Goal: Task Accomplishment & Management: Manage account settings

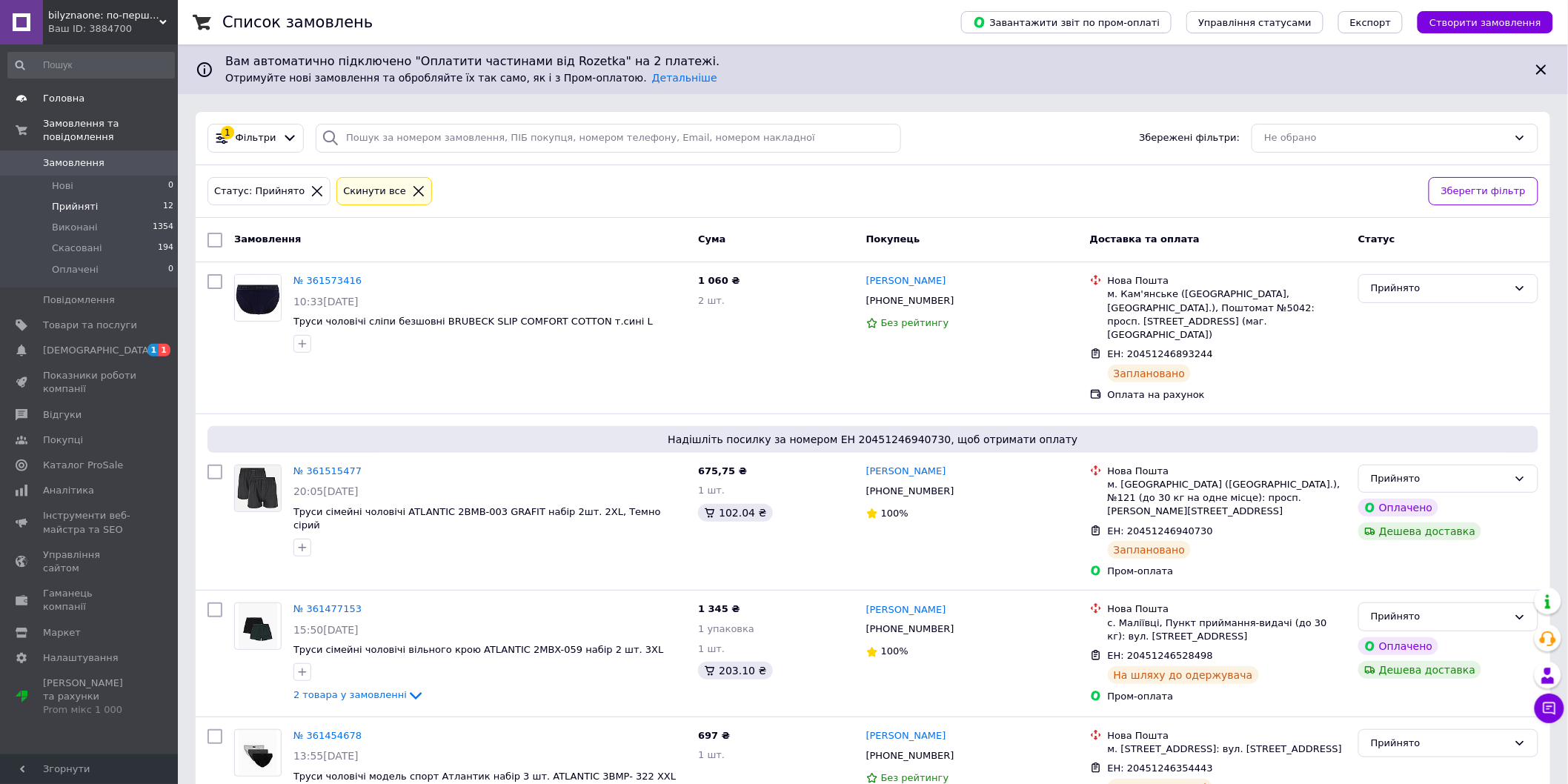
click at [72, 100] on span "Головна" at bounding box center [63, 98] width 41 height 13
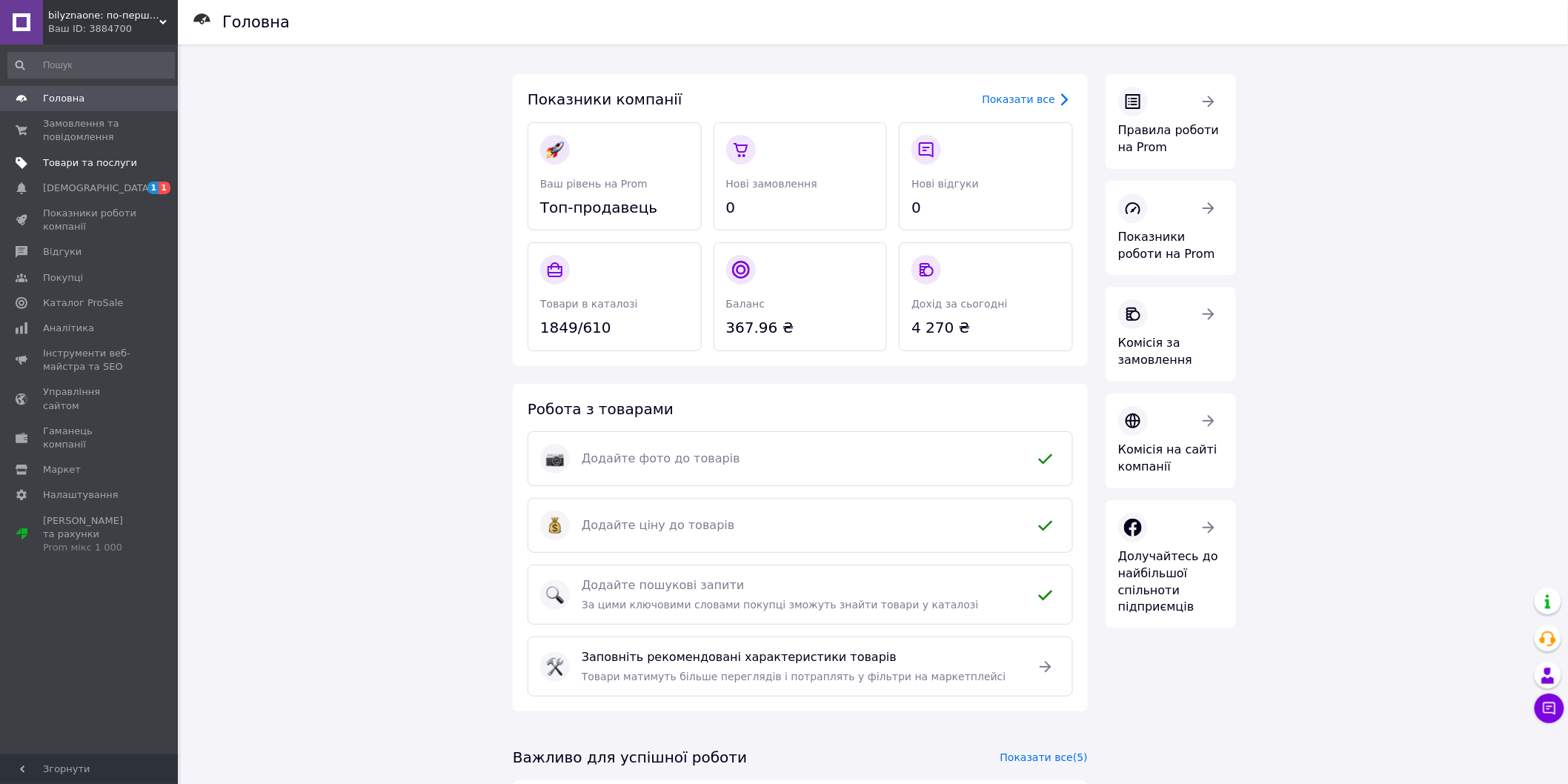
click at [75, 159] on span "Товари та послуги" at bounding box center [89, 162] width 94 height 13
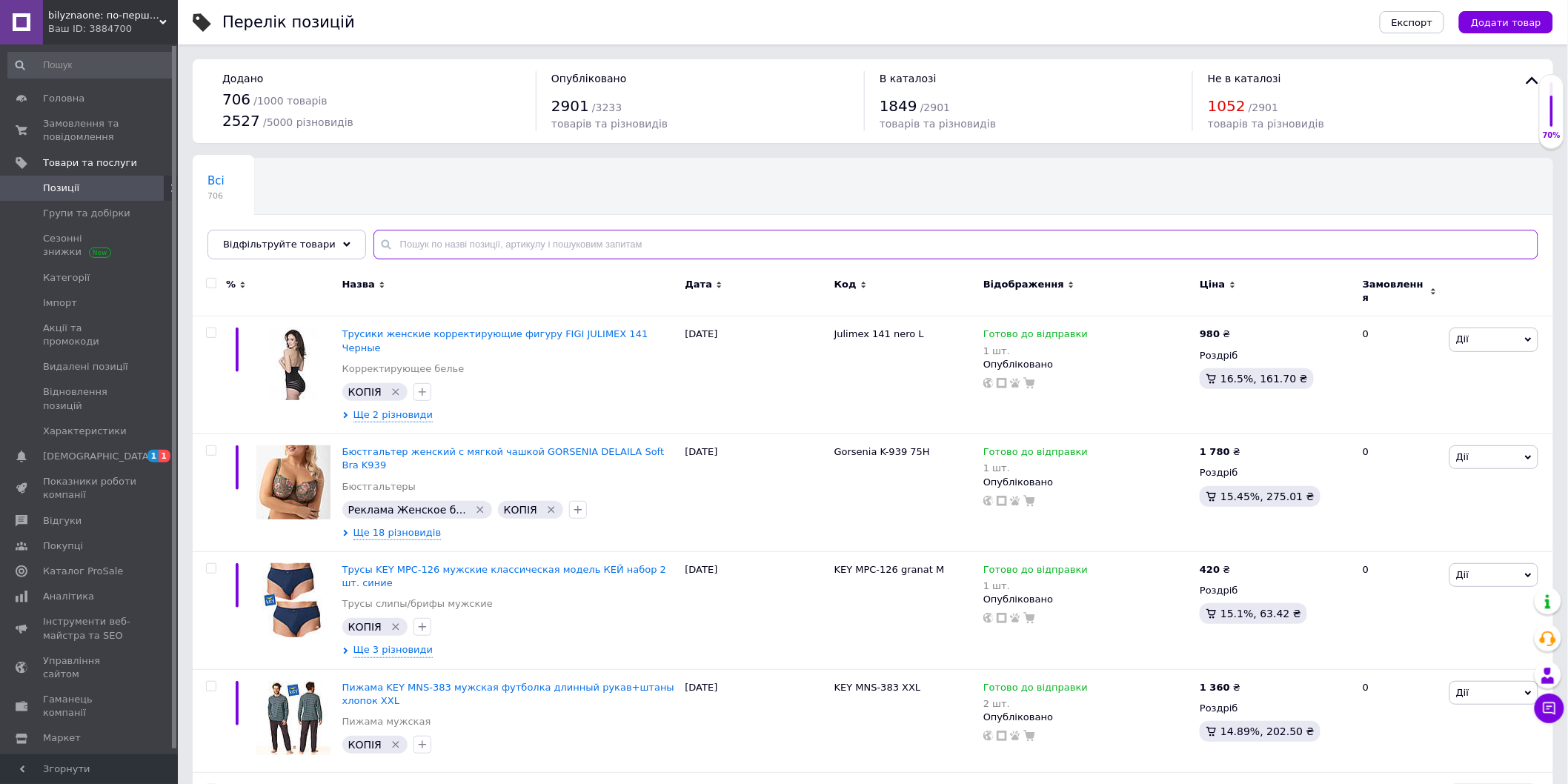
click at [440, 239] on input "text" at bounding box center [956, 245] width 1165 height 30
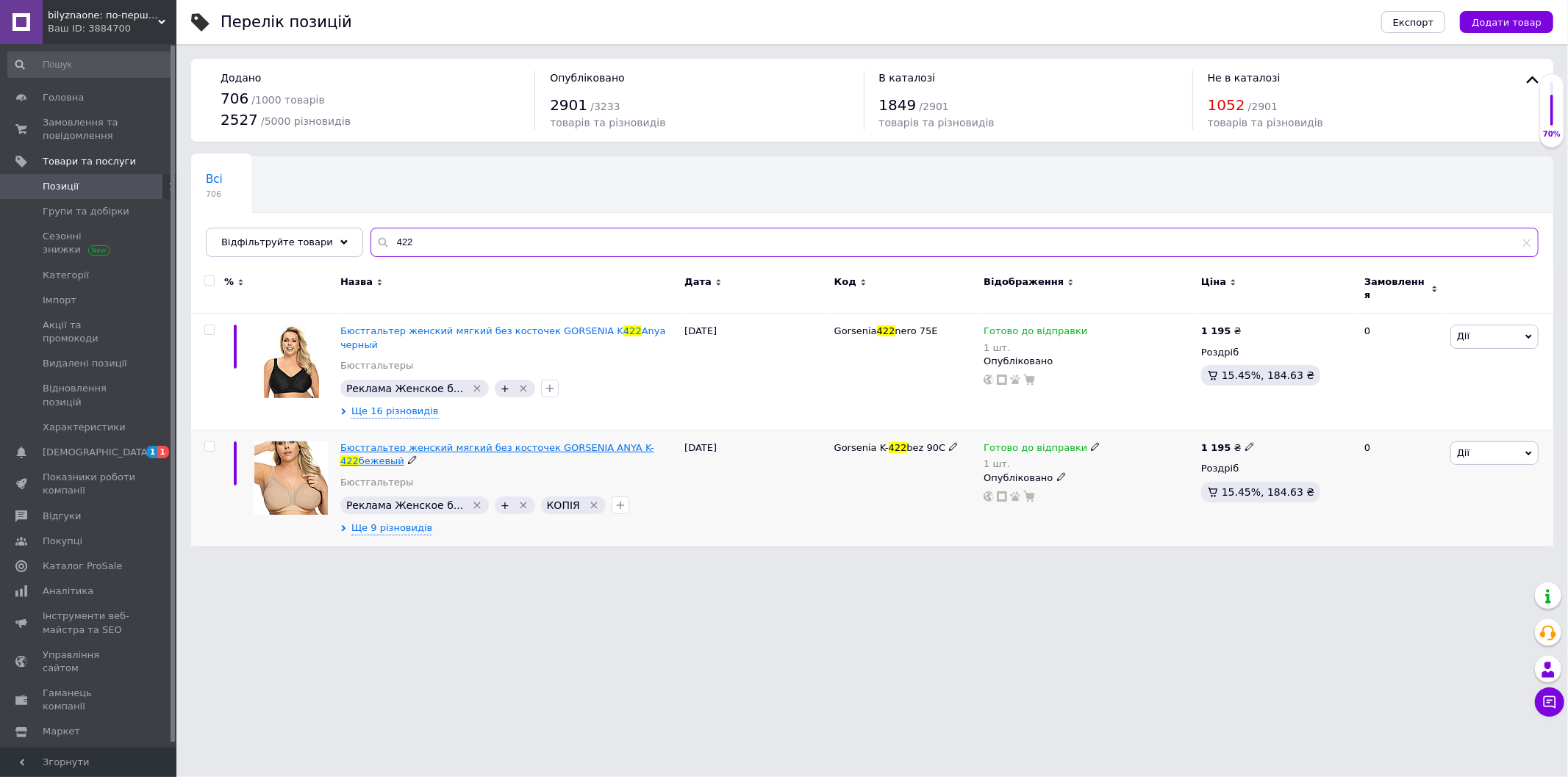
type input "422"
click at [556, 442] on span "Бюстгальтер женский мягкий без косточек GORSENIA ANYA K-" at bounding box center [497, 447] width 314 height 11
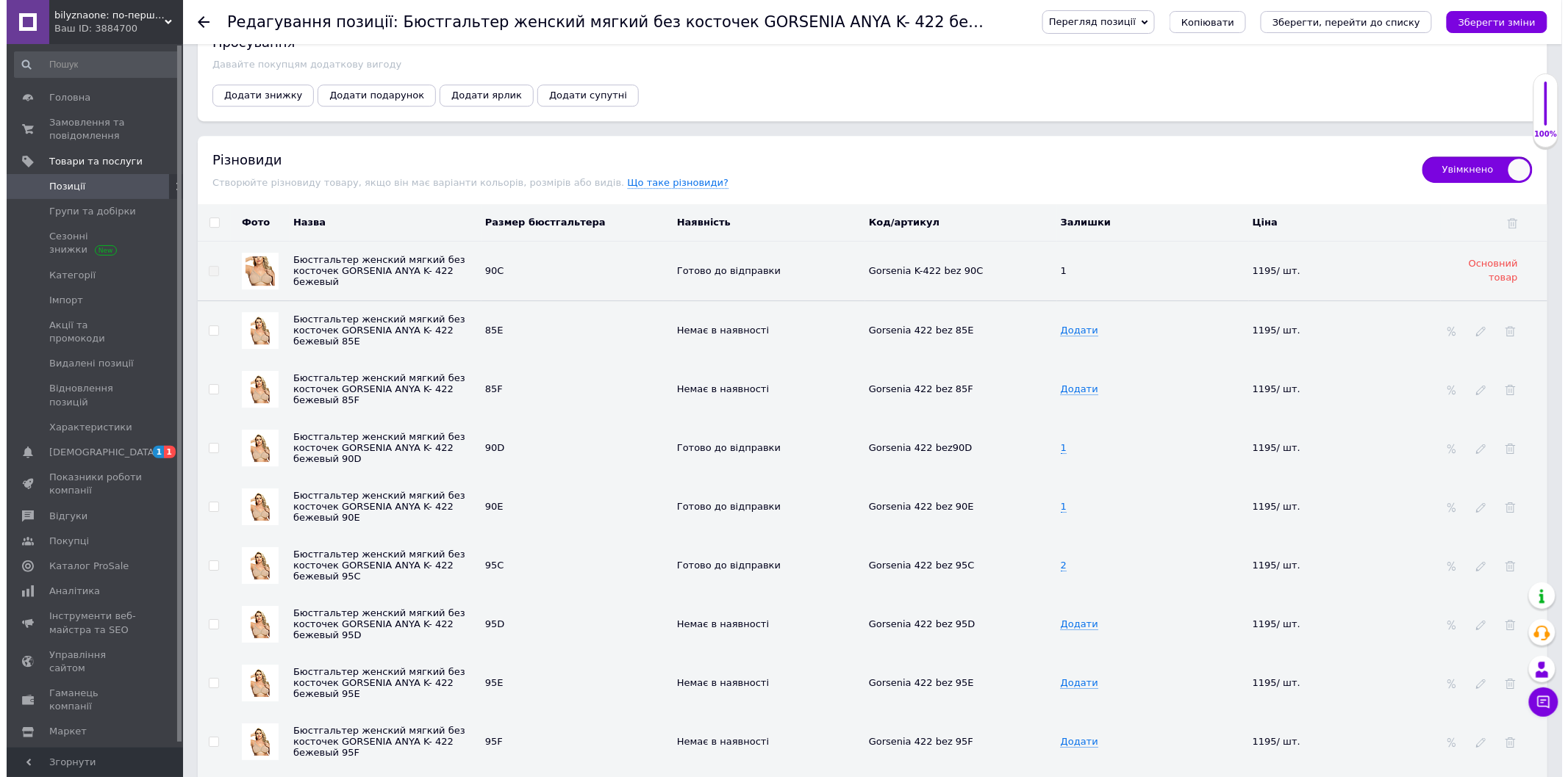
scroll to position [1796, 0]
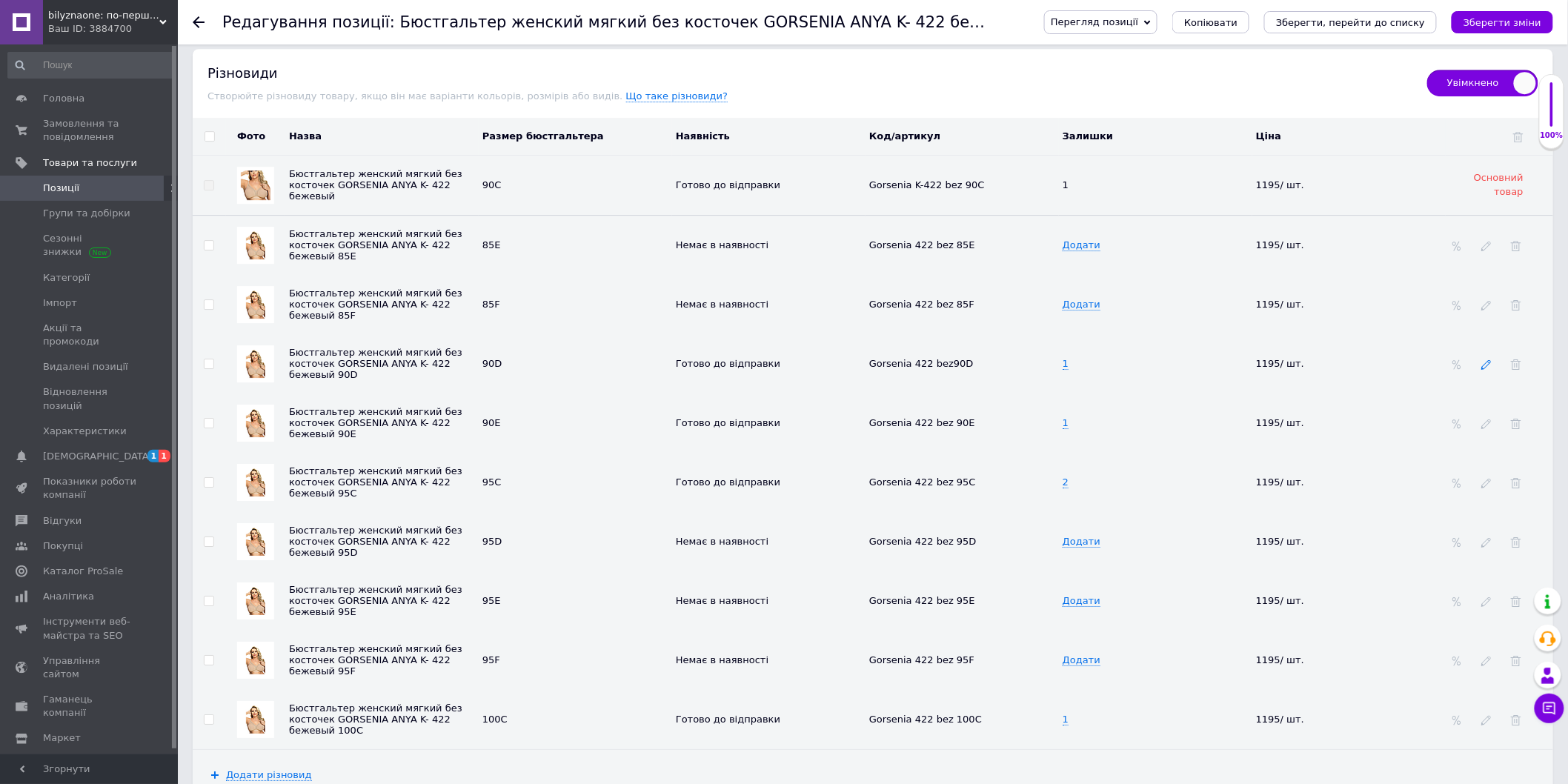
click at [1490, 370] on icon at bounding box center [1486, 364] width 10 height 10
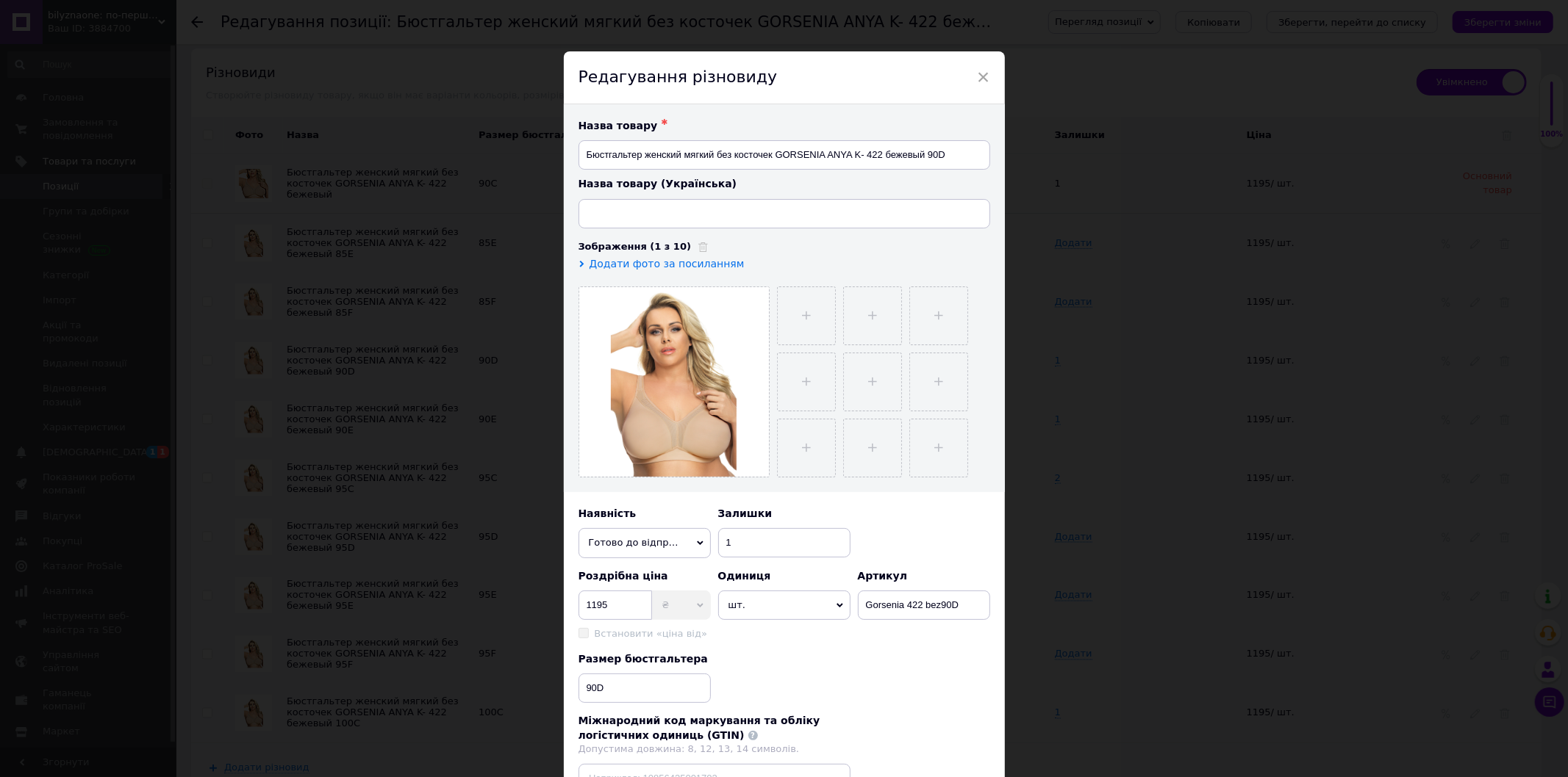
type input "Бюстгальтер жіночій м'який без кісточок GORSENIA K 422 Anya бежевий 90D"
click at [669, 693] on input "90D" at bounding box center [645, 688] width 133 height 29
type input "90DС"
click at [970, 612] on input "Gorsenia 422 bez90D" at bounding box center [924, 605] width 133 height 29
type input "Gorsenia 422 bez90С"
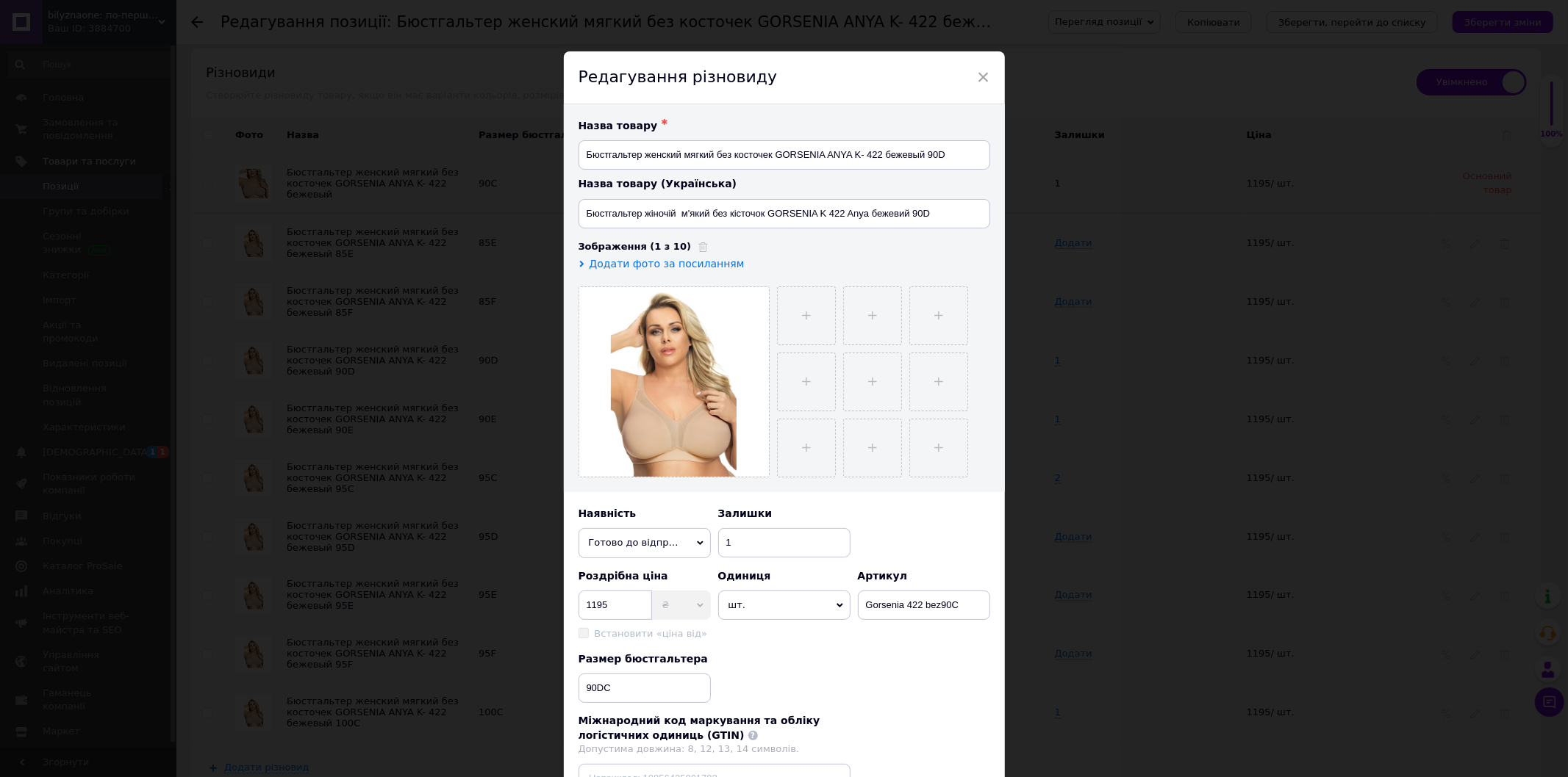
click at [700, 546] on icon at bounding box center [700, 543] width 7 height 7
click at [640, 597] on li "Немає в наявності" at bounding box center [645, 593] width 133 height 22
click at [748, 545] on input "1" at bounding box center [784, 543] width 133 height 29
type input "0"
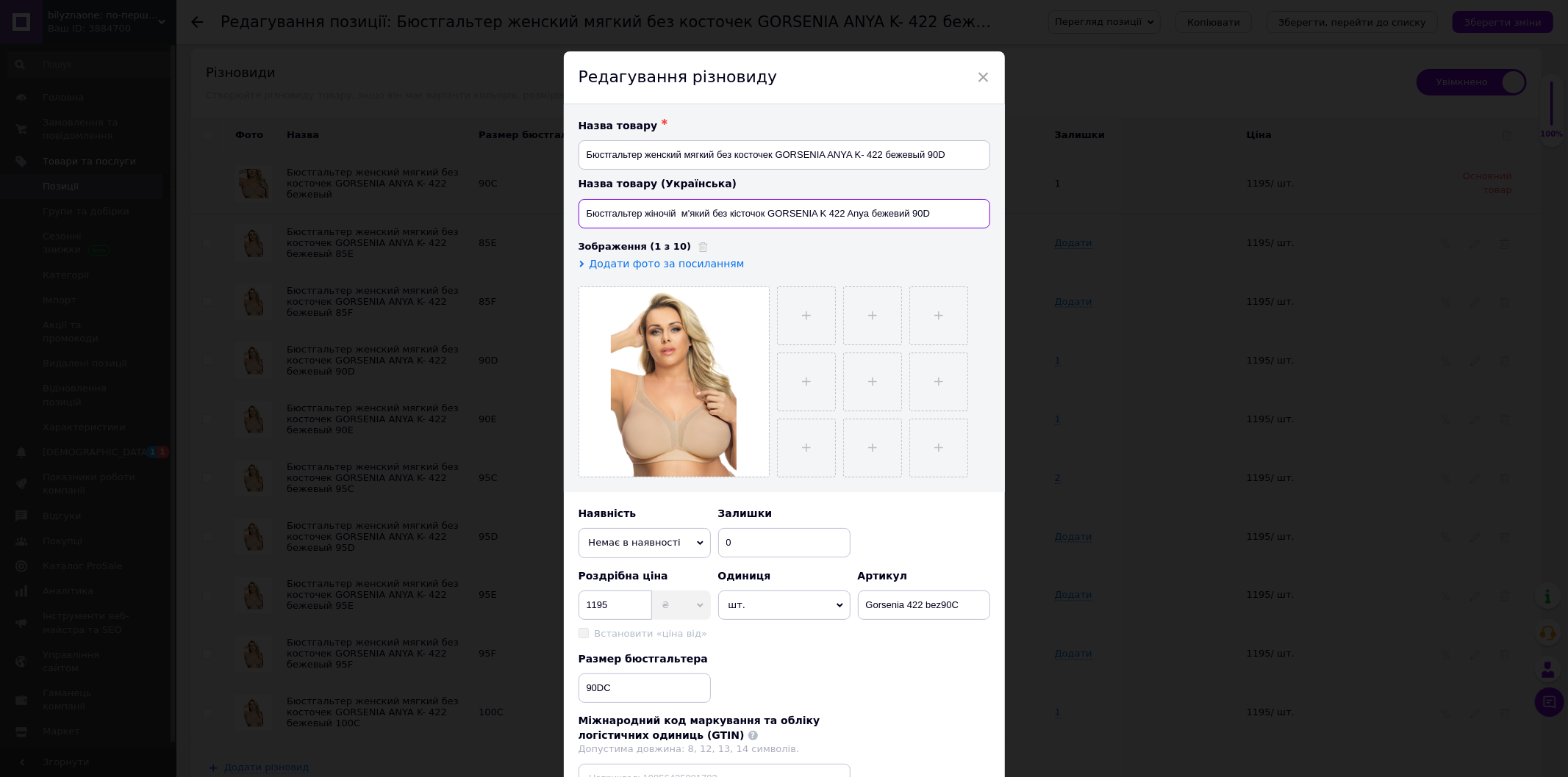
click at [943, 222] on input "Бюстгальтер жіночій м'який без кісточок GORSENIA K 422 Anya бежевий 90D" at bounding box center [784, 214] width 411 height 29
type input "Бюстгальтер жіночій м'який без кісточок GORSENIA K 422 Anya бежевий 90С"
click at [950, 162] on input "Бюстгальтер женский мягкий без косточек GORSENIA ANYA K- 422 бежевый 90D" at bounding box center [784, 155] width 411 height 29
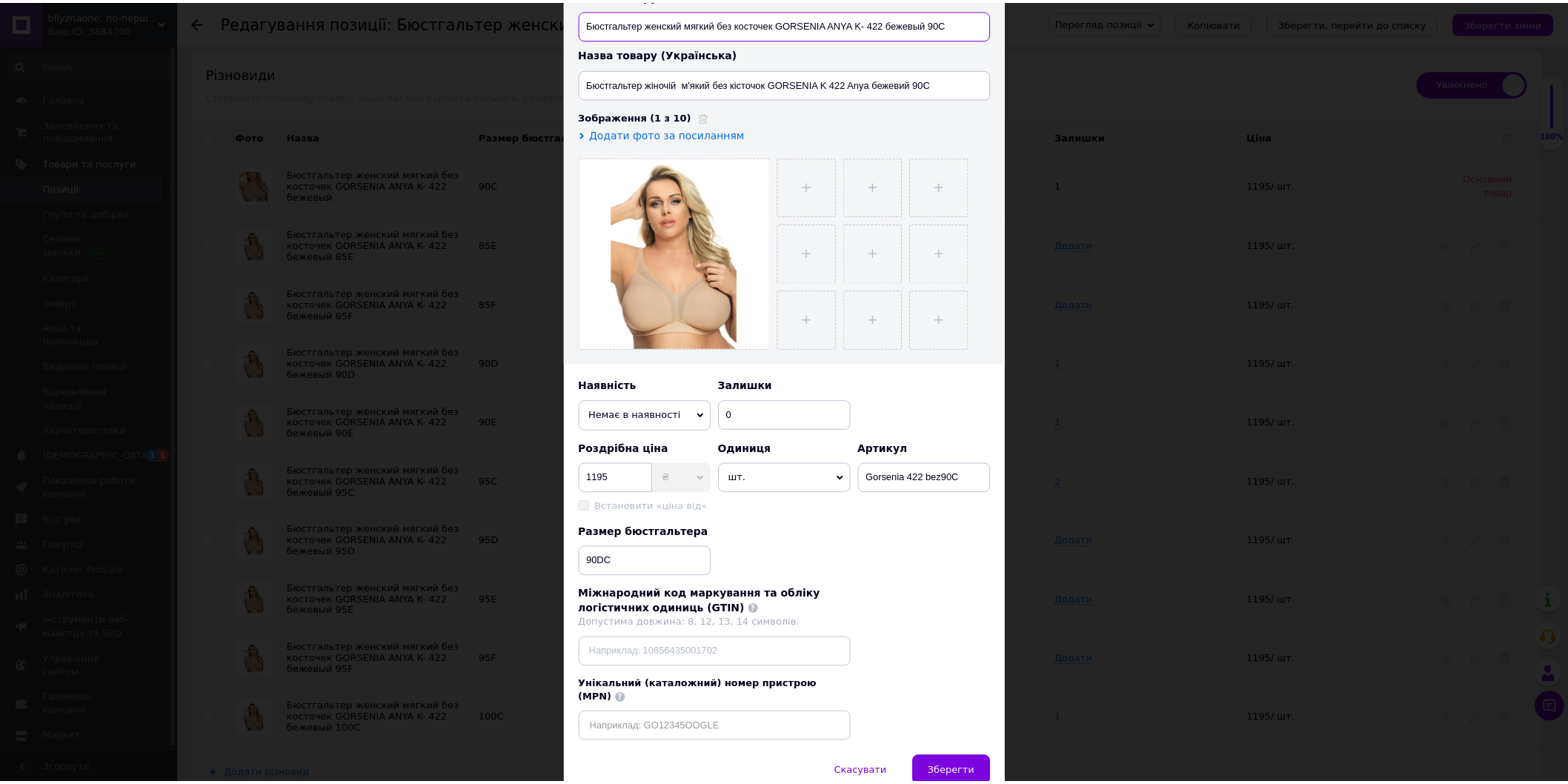
scroll to position [190, 0]
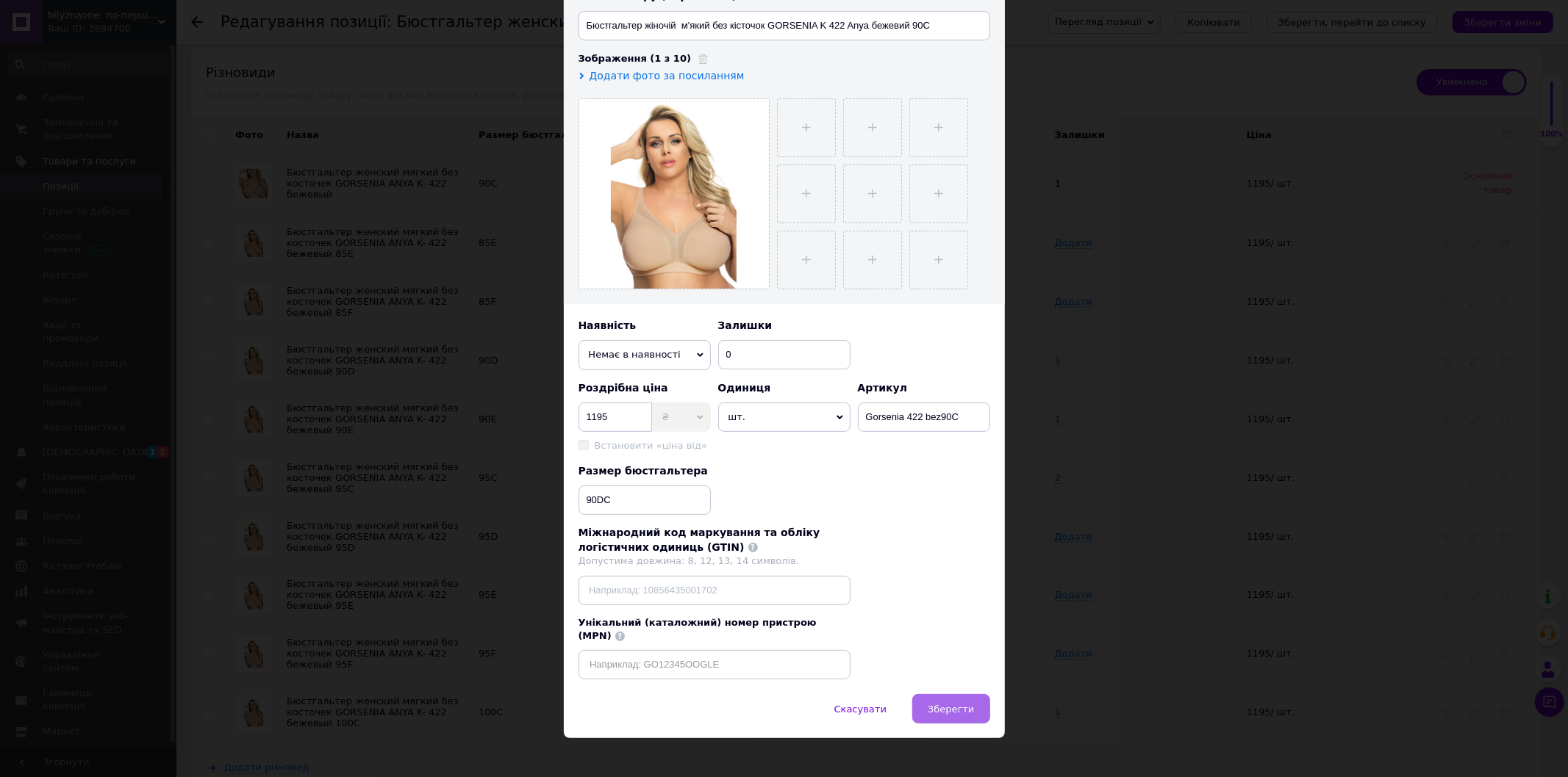
type input "Бюстгальтер женский мягкий без косточек GORSENIA ANYA K- 422 бежевый 90С"
click at [968, 704] on span "Зберегти" at bounding box center [951, 709] width 46 height 11
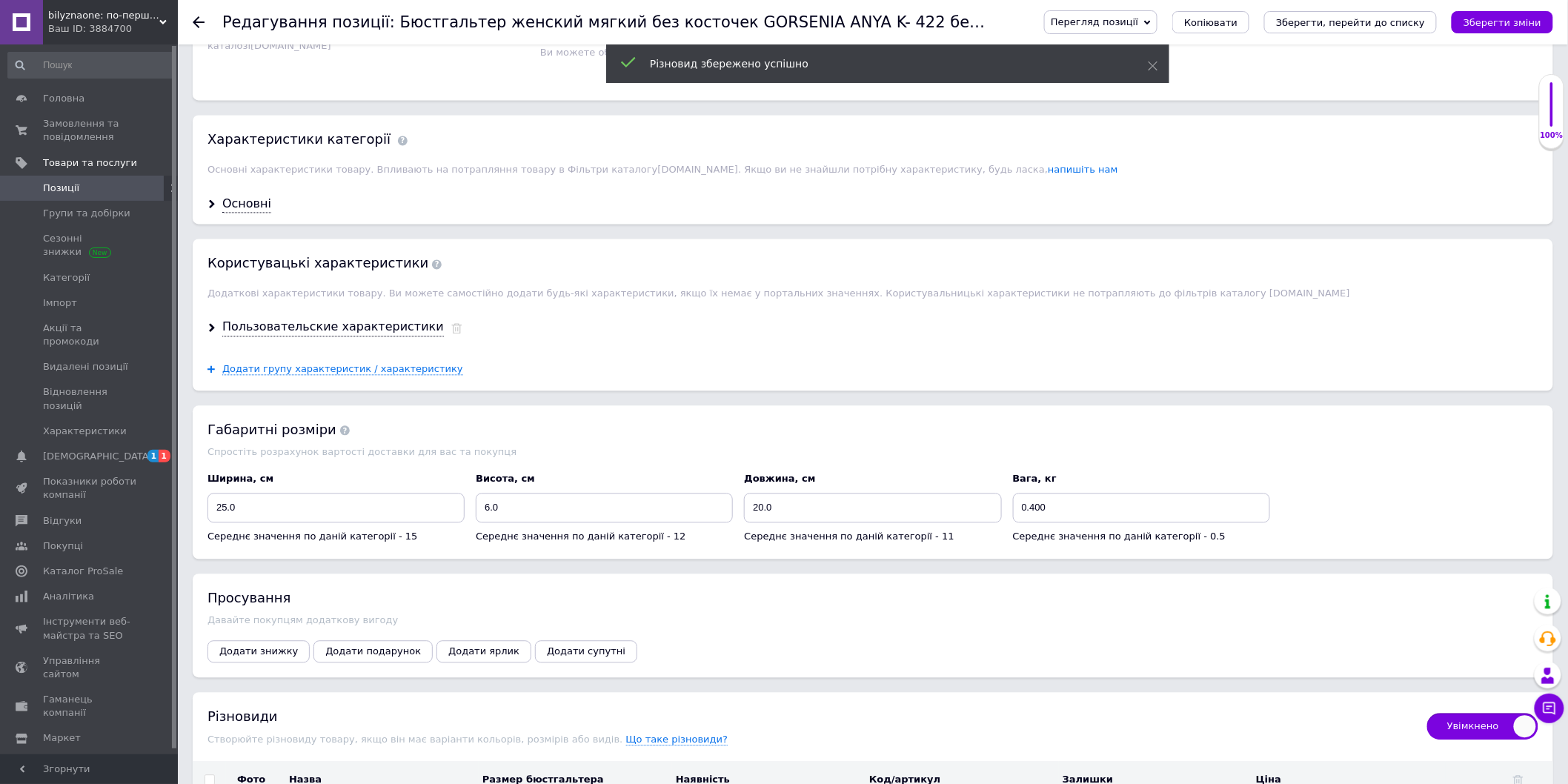
scroll to position [1152, 0]
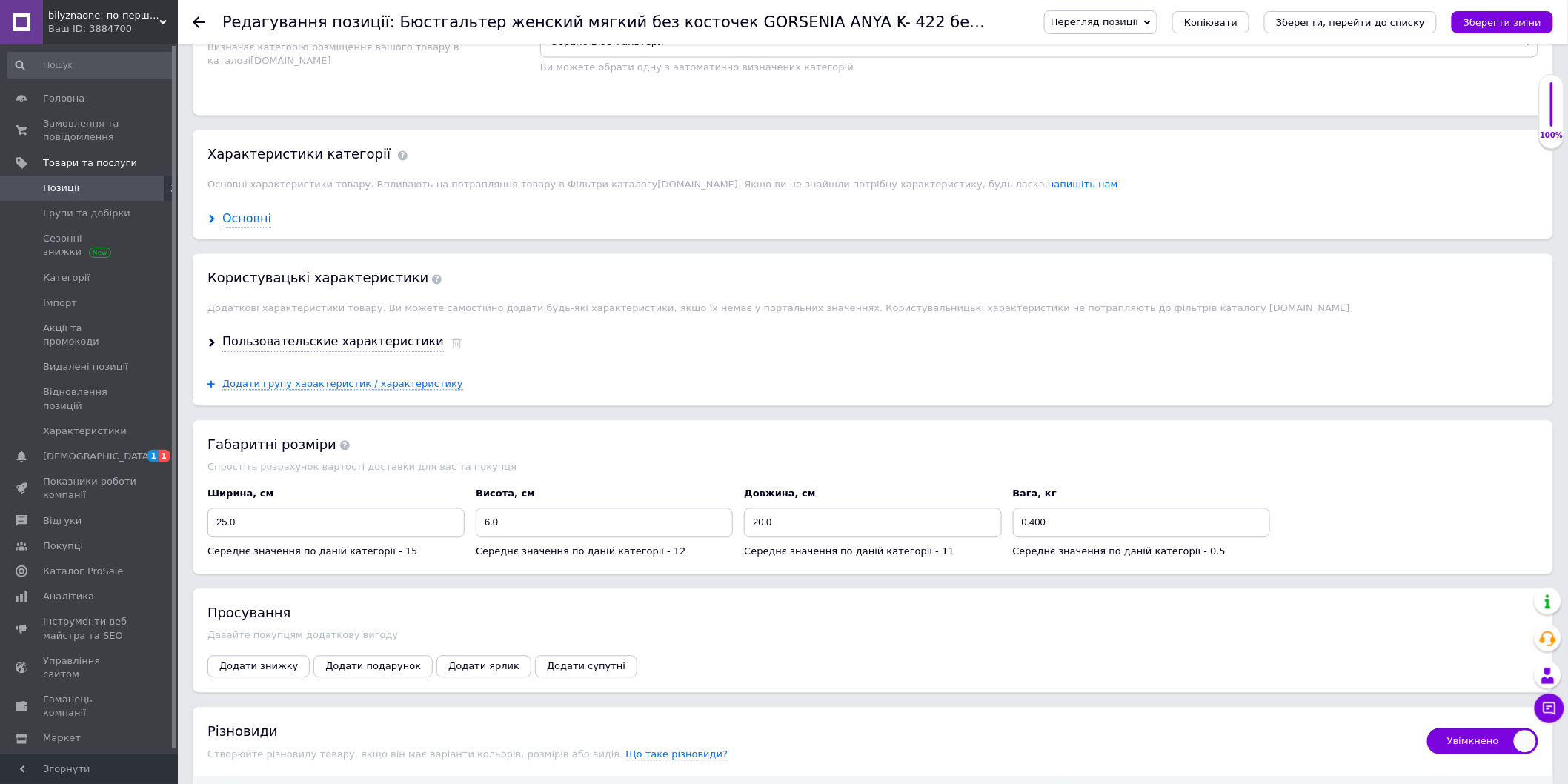
click at [245, 228] on div "Основні" at bounding box center [246, 220] width 49 height 17
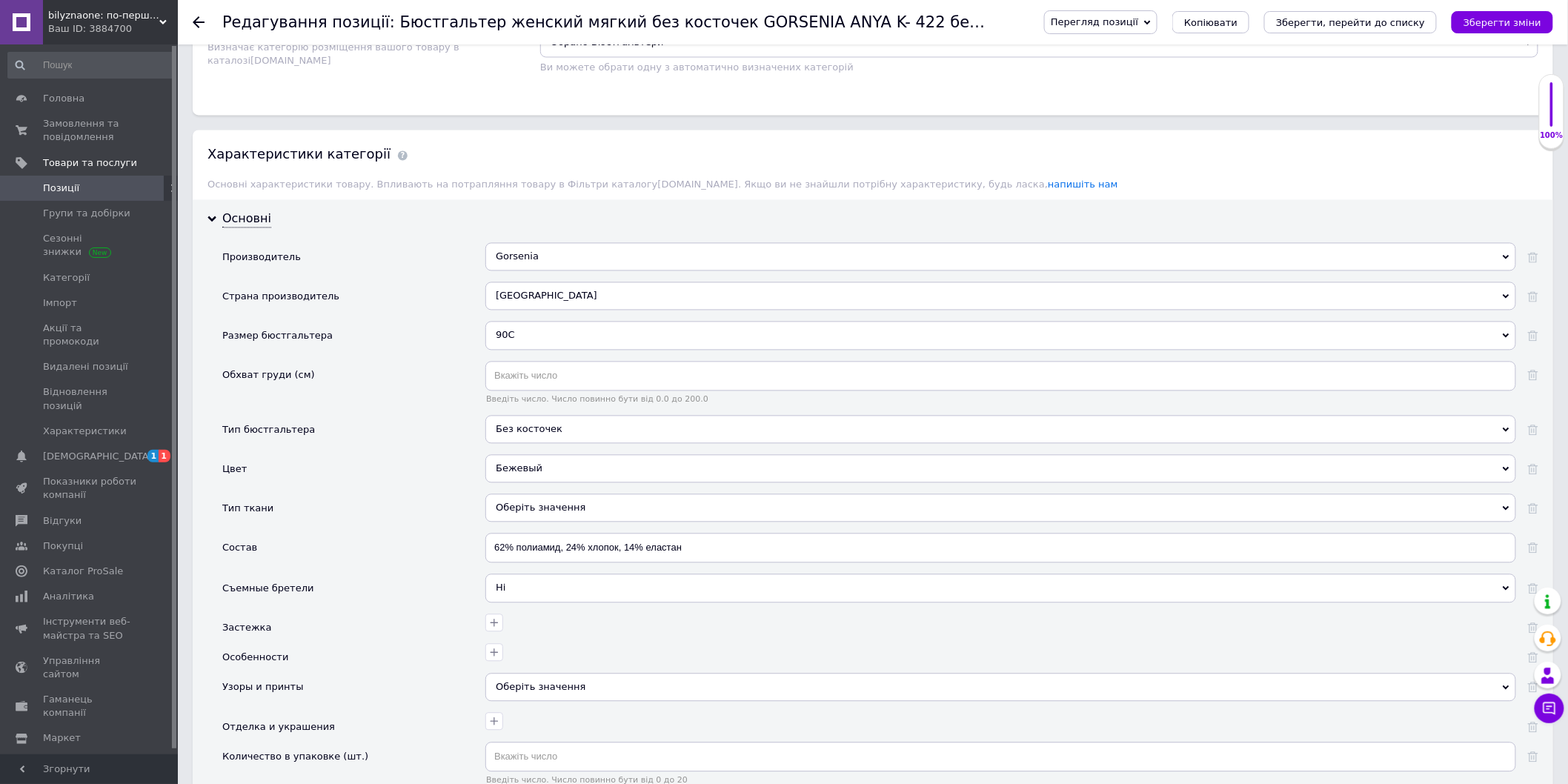
click at [1507, 350] on div "90C" at bounding box center [1000, 336] width 1031 height 28
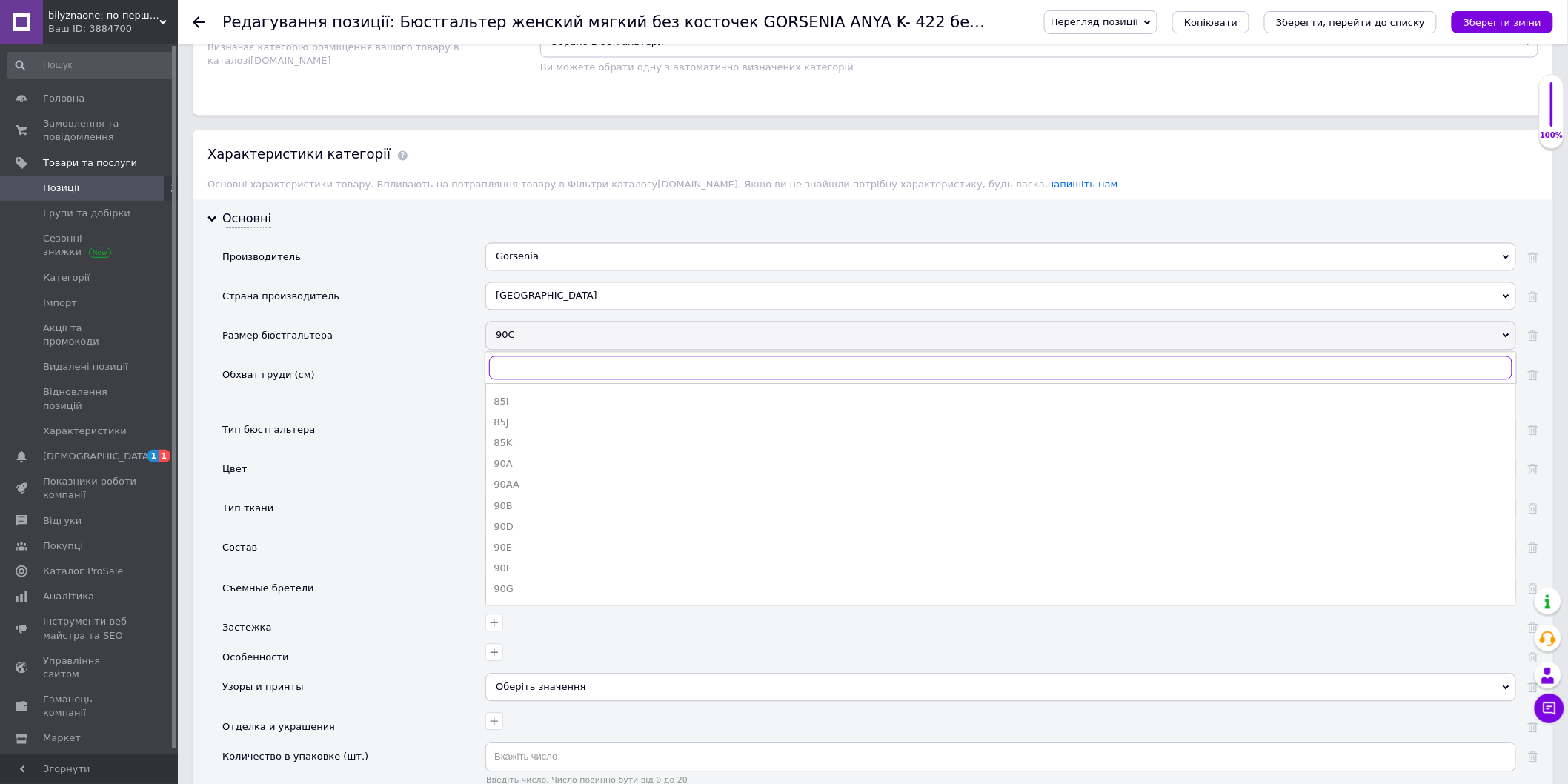
scroll to position [2556, 0]
click at [509, 441] on div "90D" at bounding box center [1000, 434] width 1014 height 13
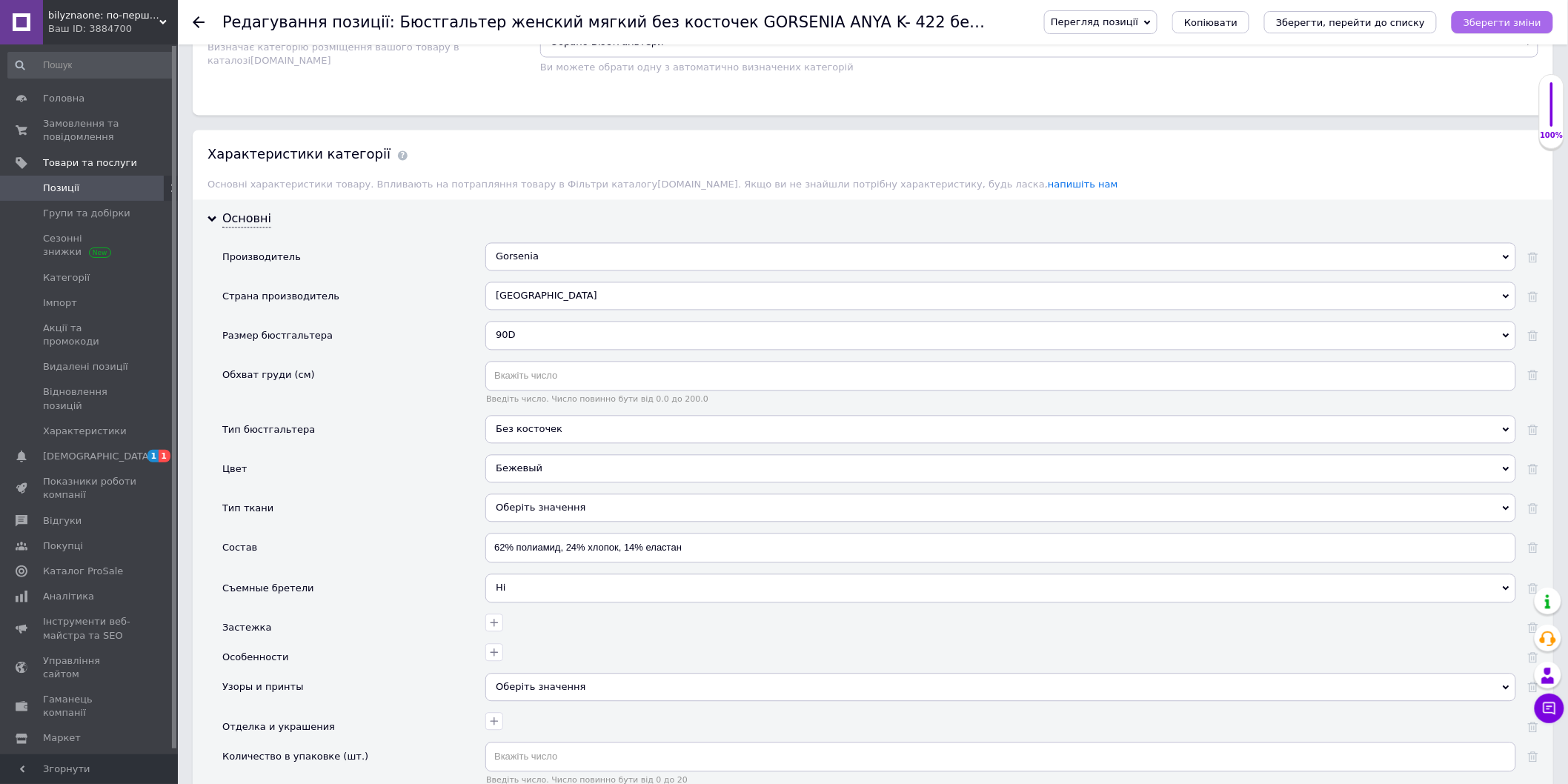
click at [1531, 26] on icon "Зберегти зміни" at bounding box center [1502, 23] width 78 height 11
click at [1500, 33] on button "Зберегти зміни" at bounding box center [1502, 22] width 102 height 23
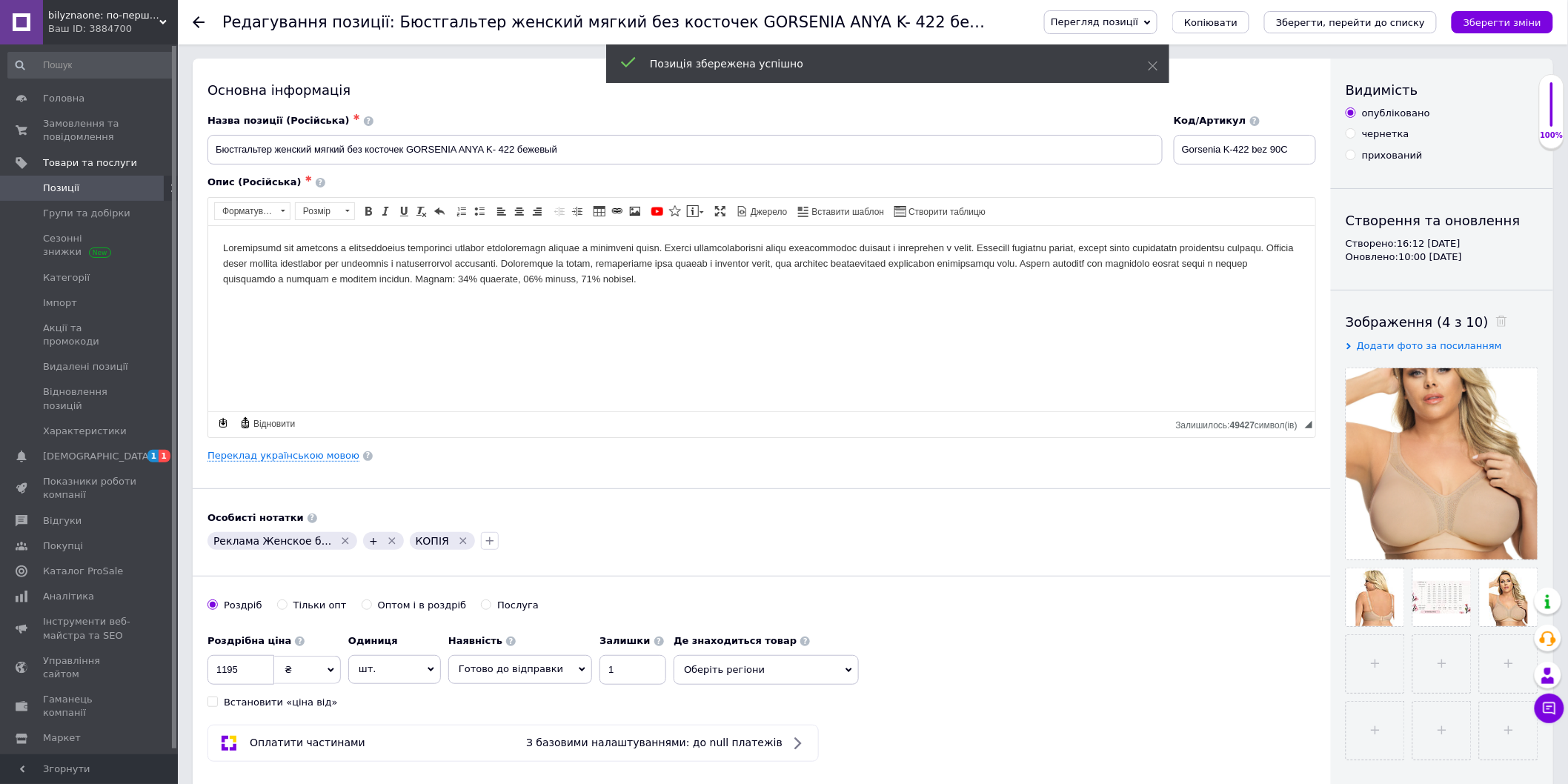
scroll to position [0, 0]
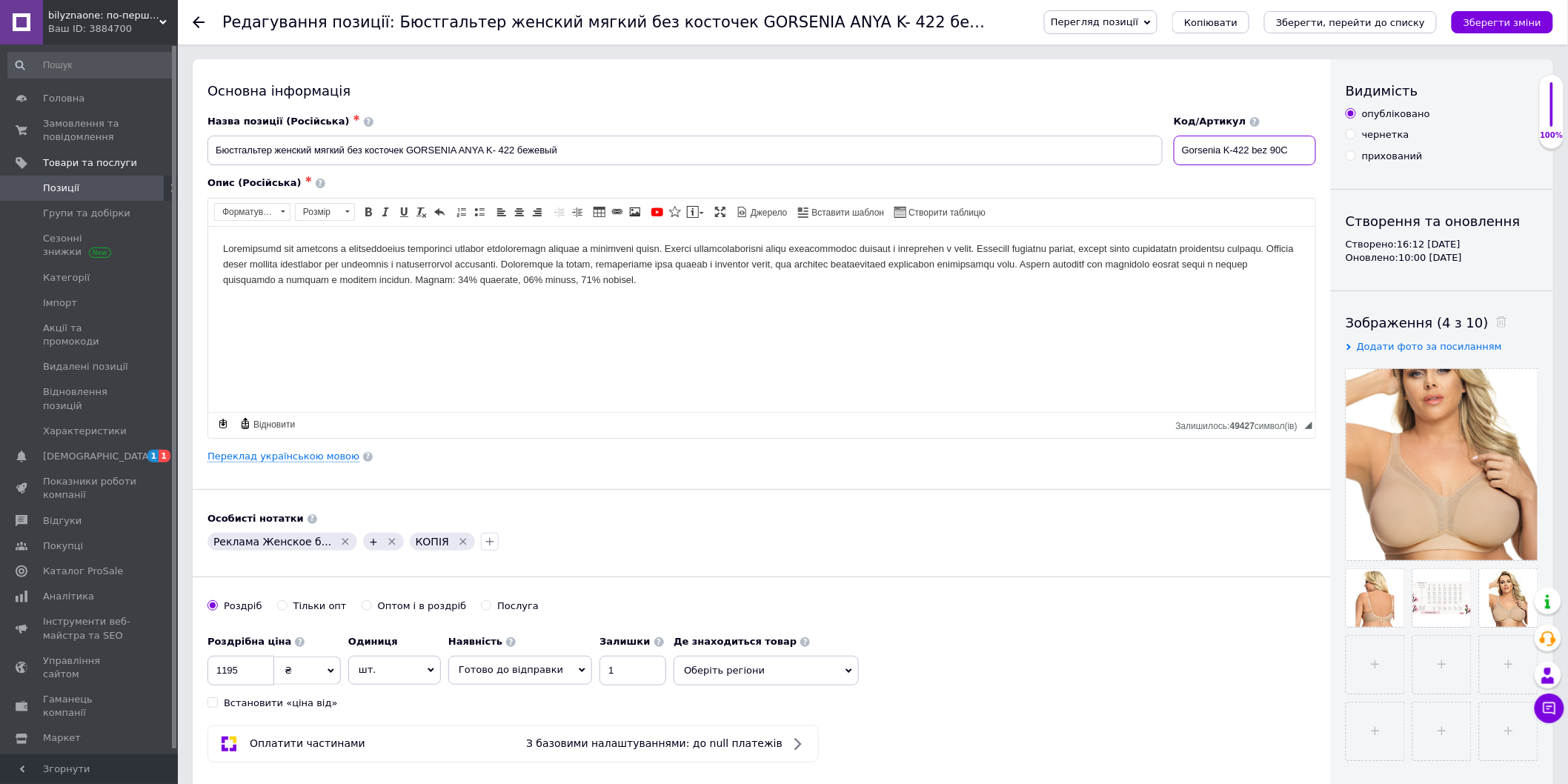
click at [1293, 154] on input "Gorsenia K-422 bez 90С" at bounding box center [1244, 151] width 142 height 30
type input "Gorsenia K-422 bez 90D"
click at [1492, 23] on icon "Зберегти зміни" at bounding box center [1502, 23] width 78 height 11
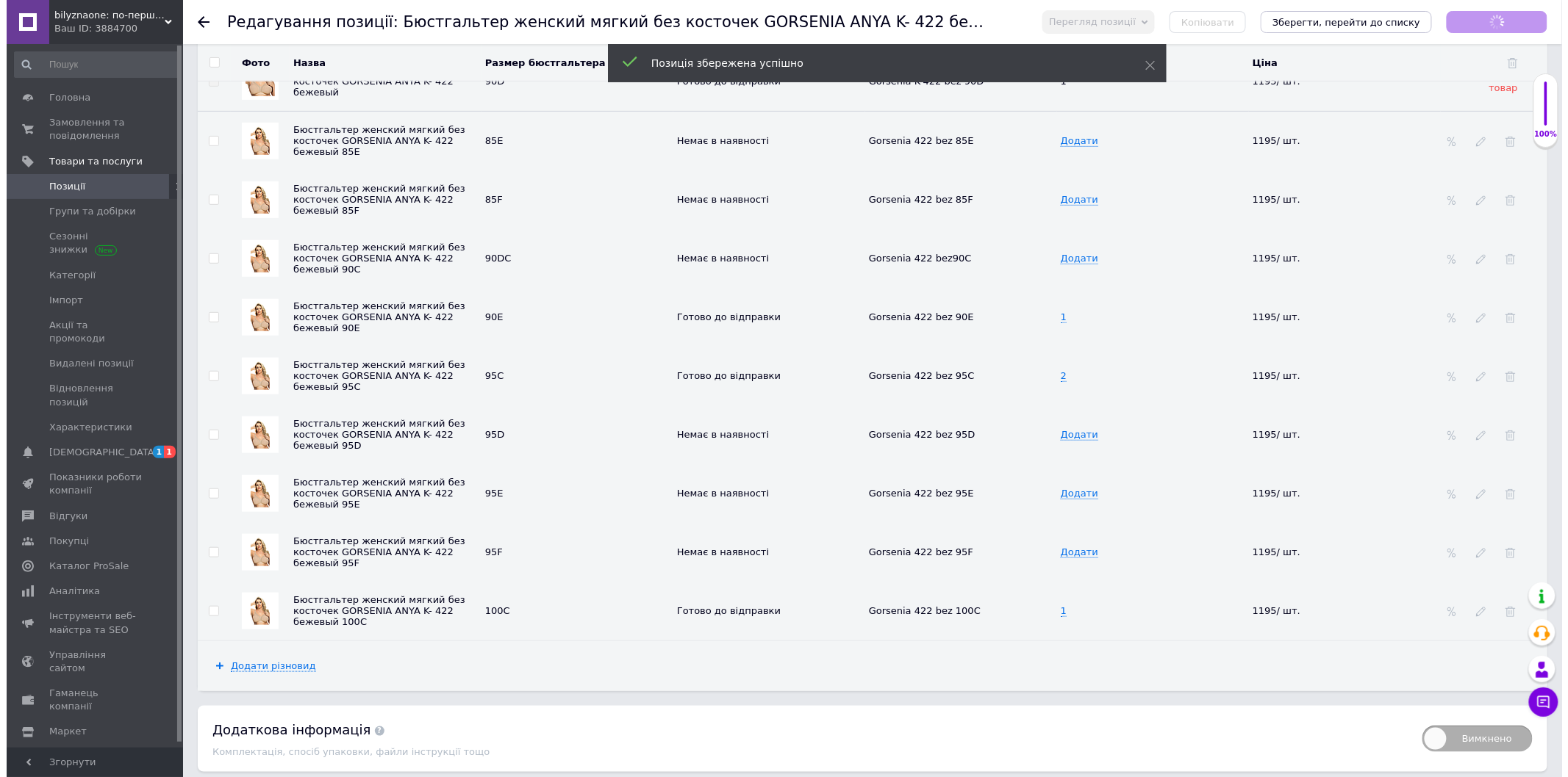
scroll to position [2693, 0]
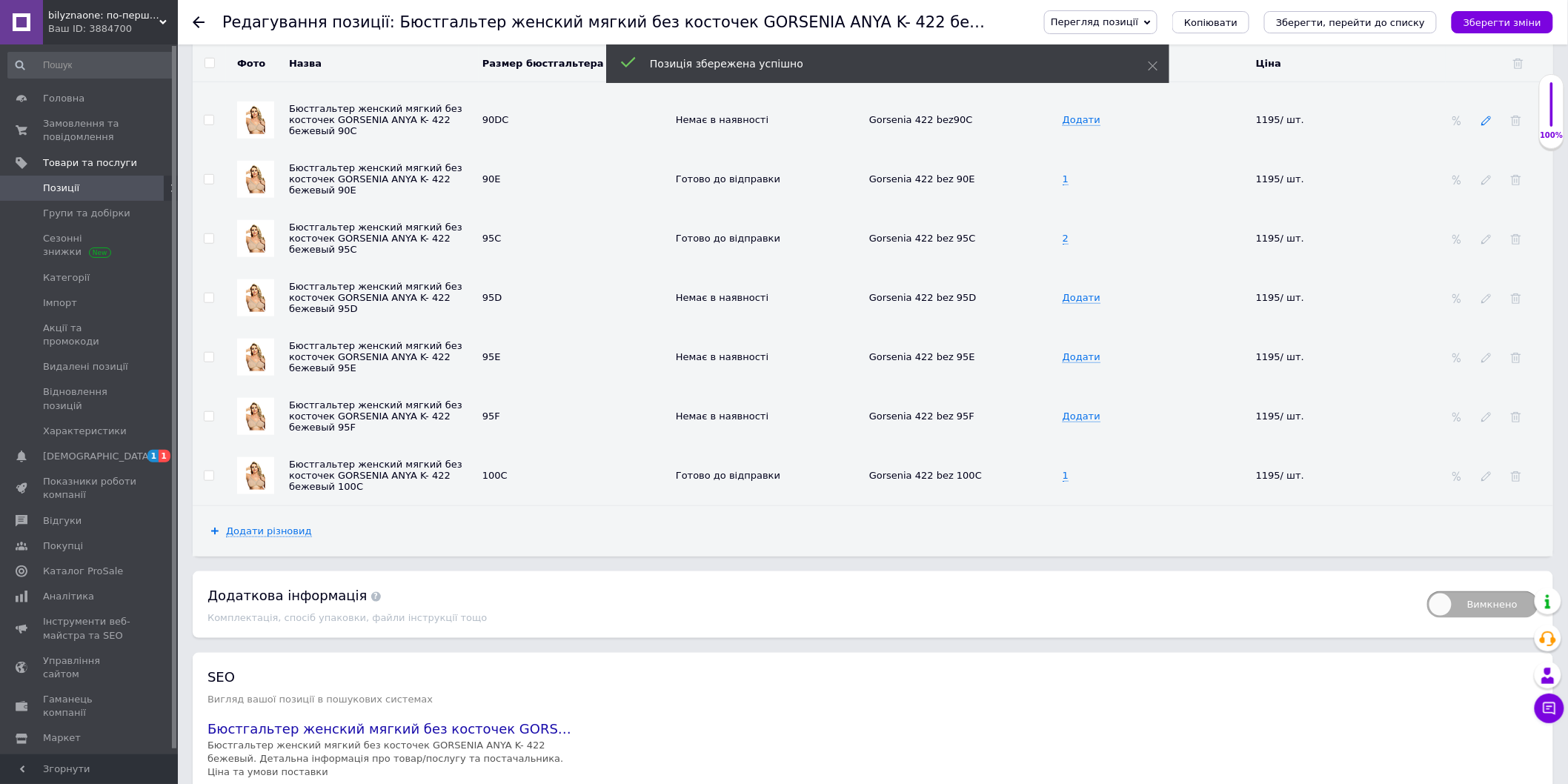
click at [1483, 126] on icon at bounding box center [1486, 120] width 10 height 10
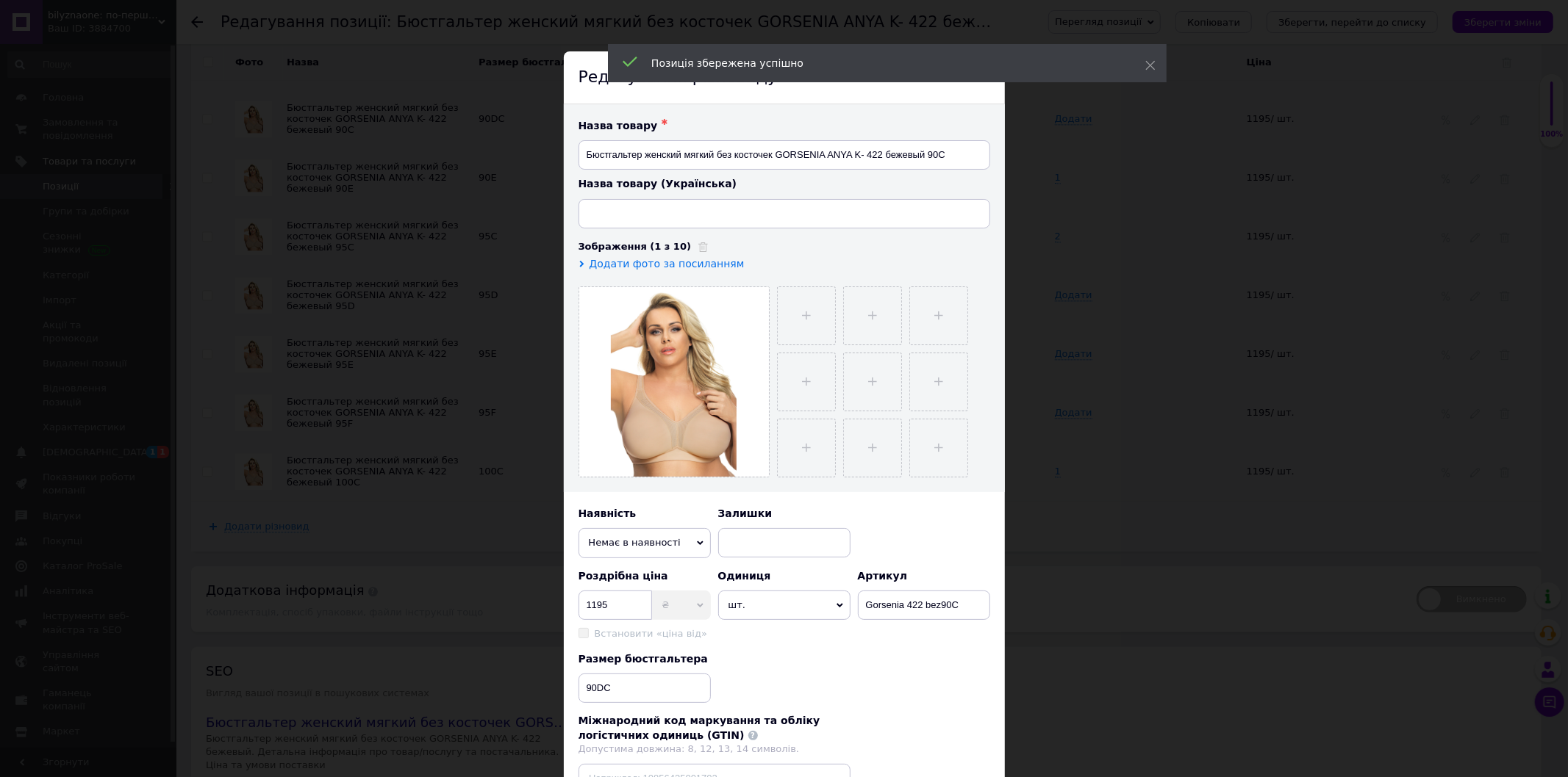
type input "Бюстгальтер жіночій м'який без кісточок GORSENIA K 422 Anya бежевий 90С"
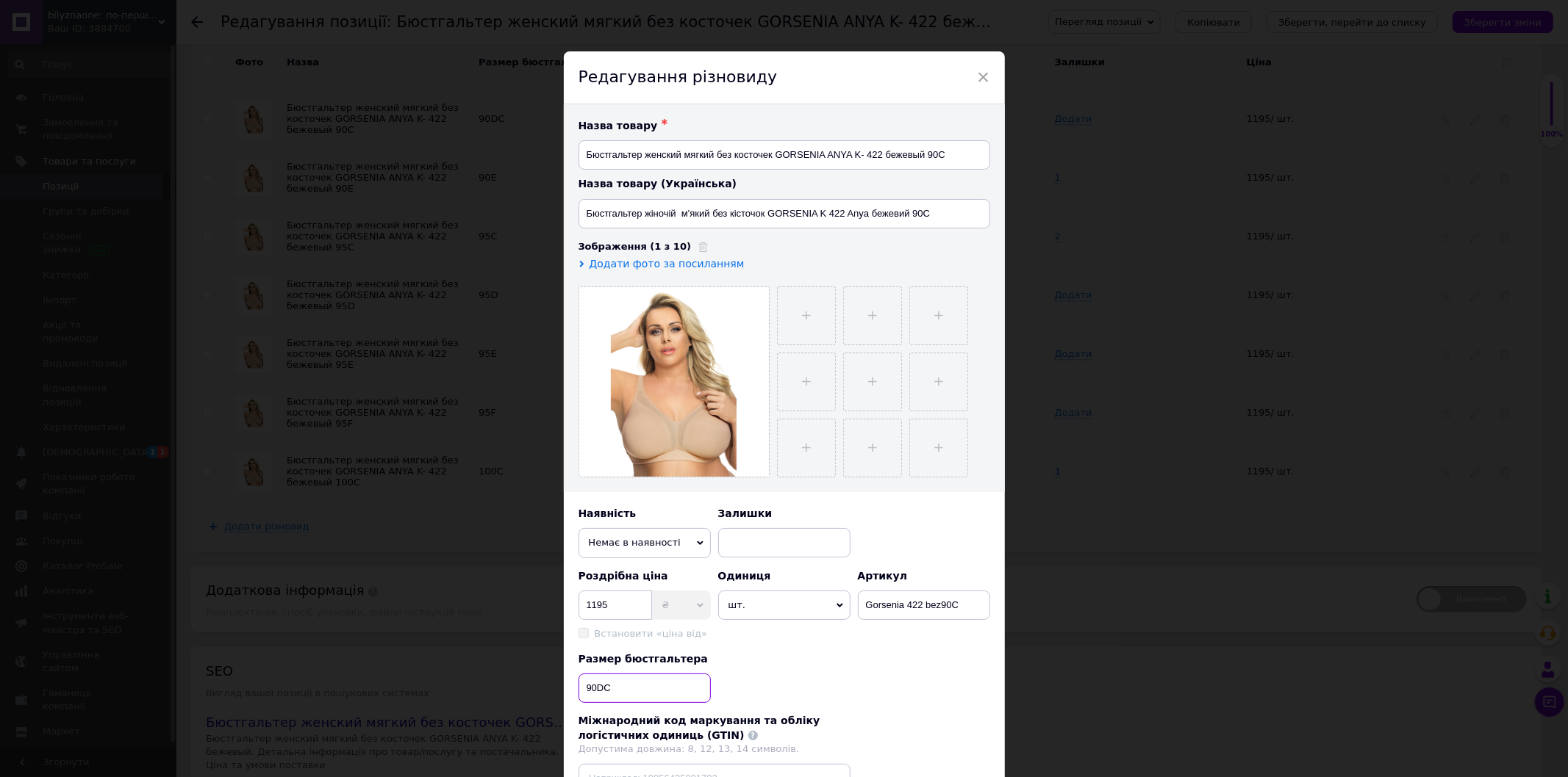
click at [599, 688] on input "90DС" at bounding box center [645, 688] width 133 height 29
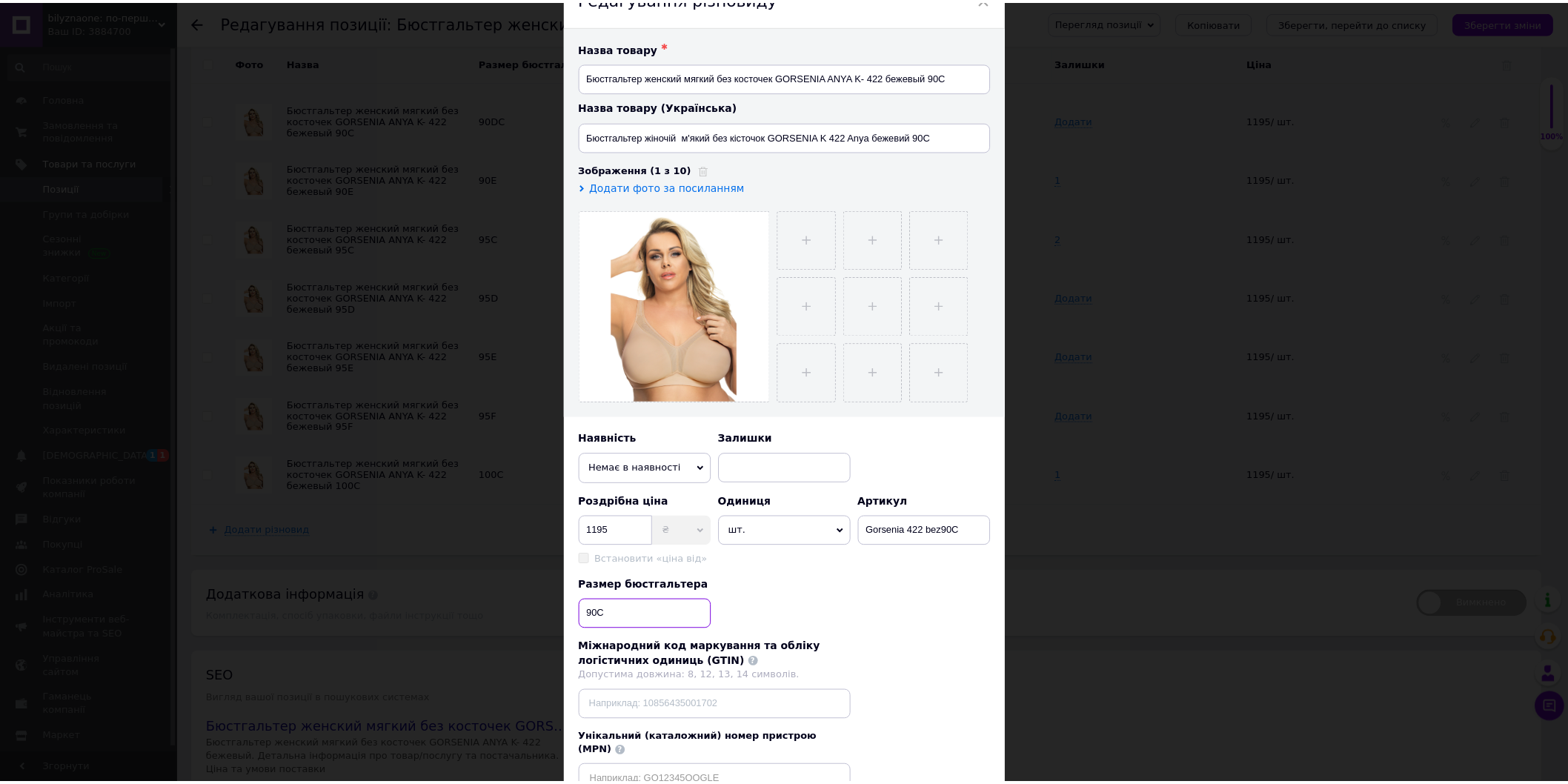
scroll to position [190, 0]
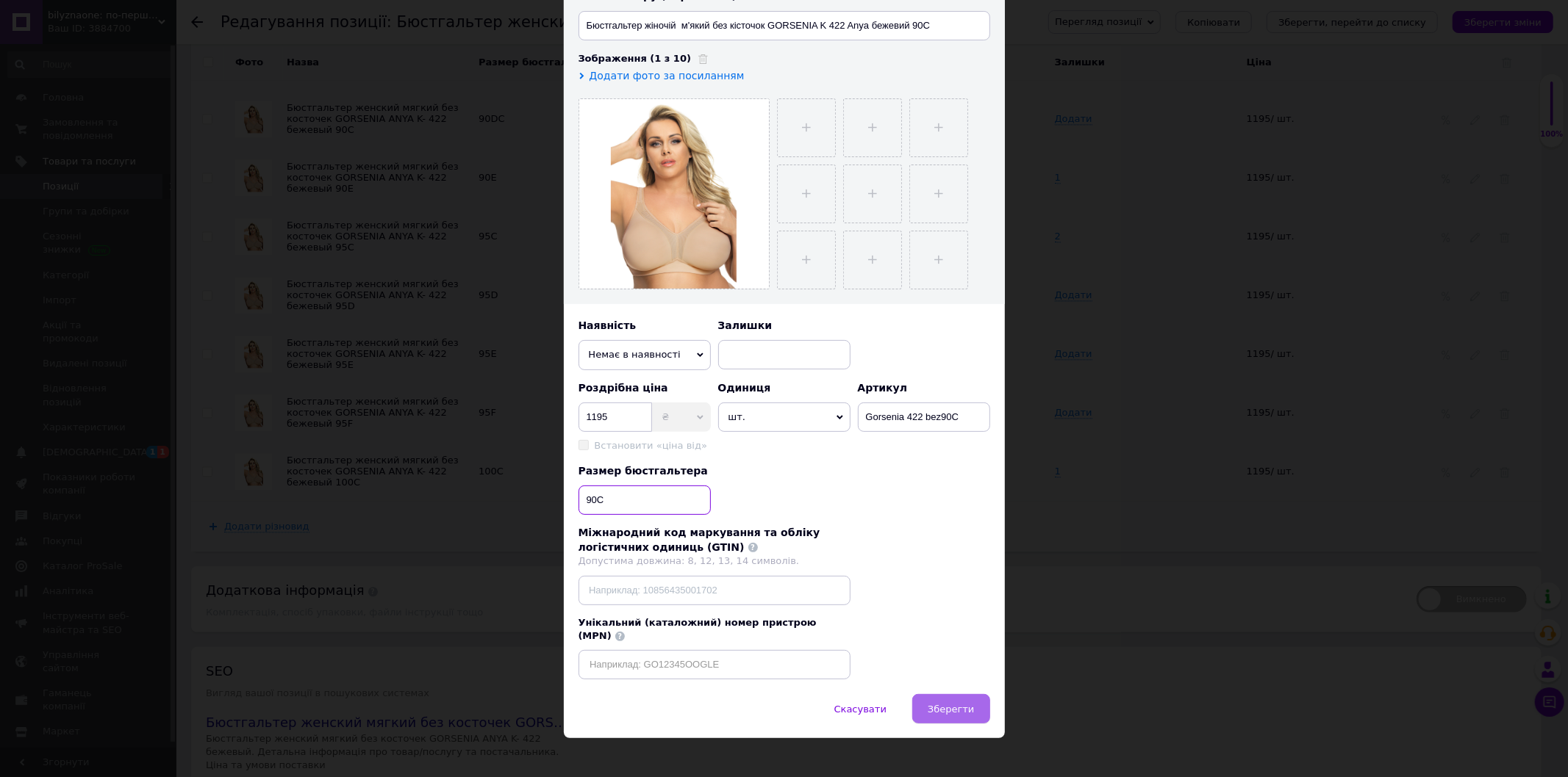
type input "90С"
click at [950, 704] on span "Зберегти" at bounding box center [951, 709] width 46 height 11
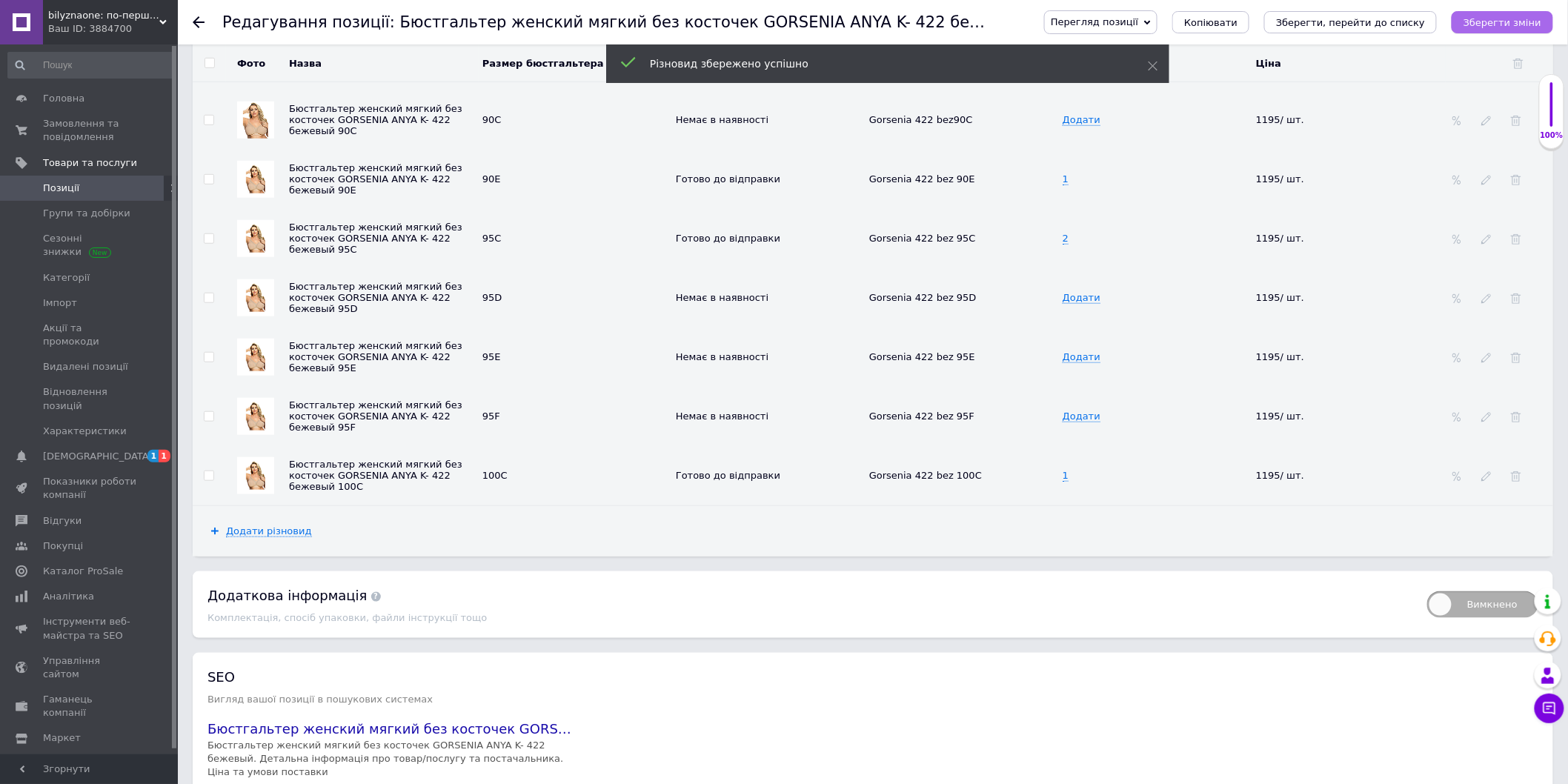
click at [1514, 20] on icon "Зберегти зміни" at bounding box center [1502, 23] width 78 height 11
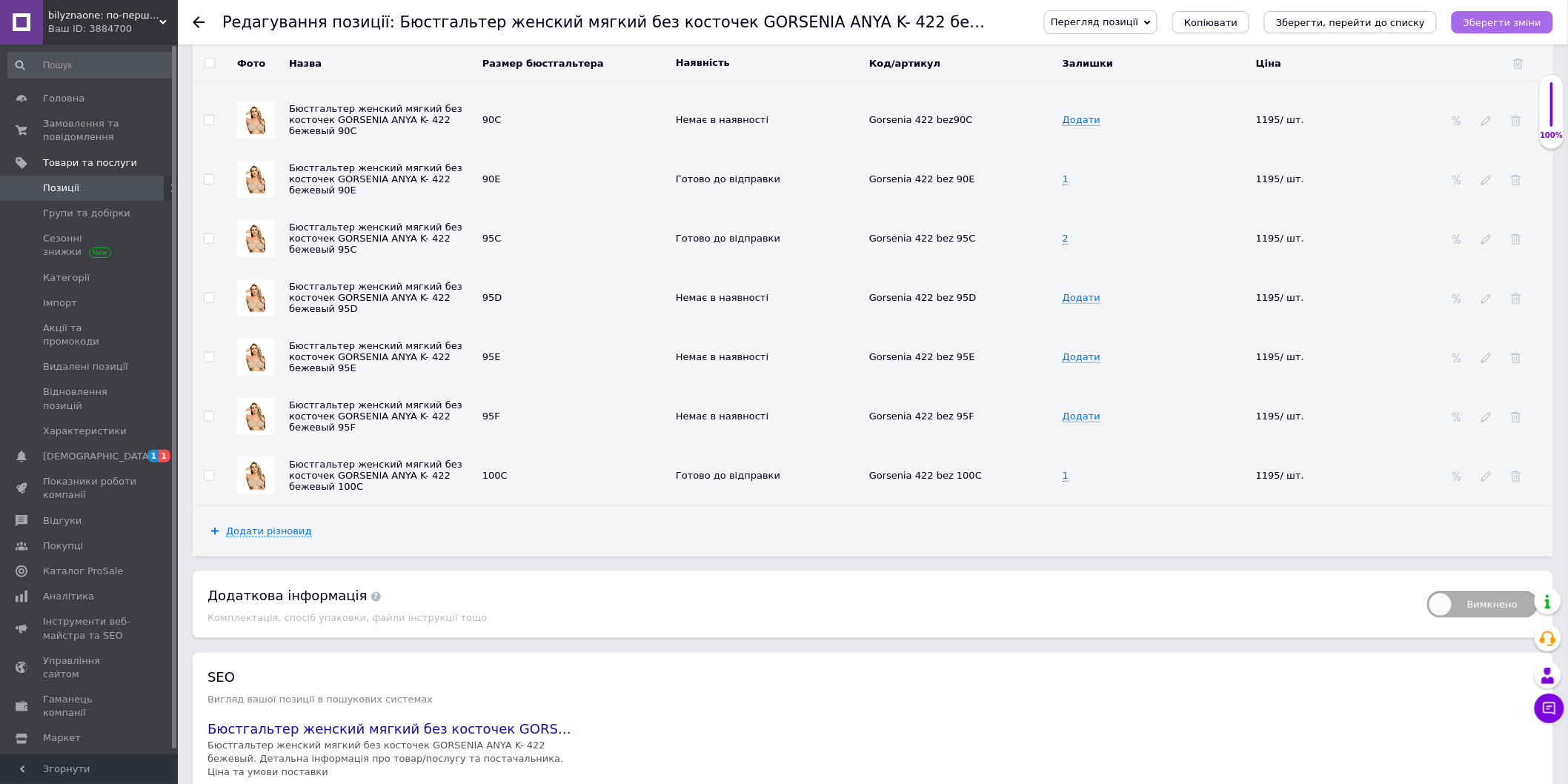
click at [1504, 24] on icon "Зберегти зміни" at bounding box center [1502, 23] width 78 height 11
drag, startPoint x: 1484, startPoint y: 28, endPoint x: 356, endPoint y: 220, distance: 1144.2
click at [1483, 28] on button "Зберегти зміни" at bounding box center [1502, 22] width 102 height 23
click at [48, 186] on span "Позиції" at bounding box center [61, 188] width 37 height 13
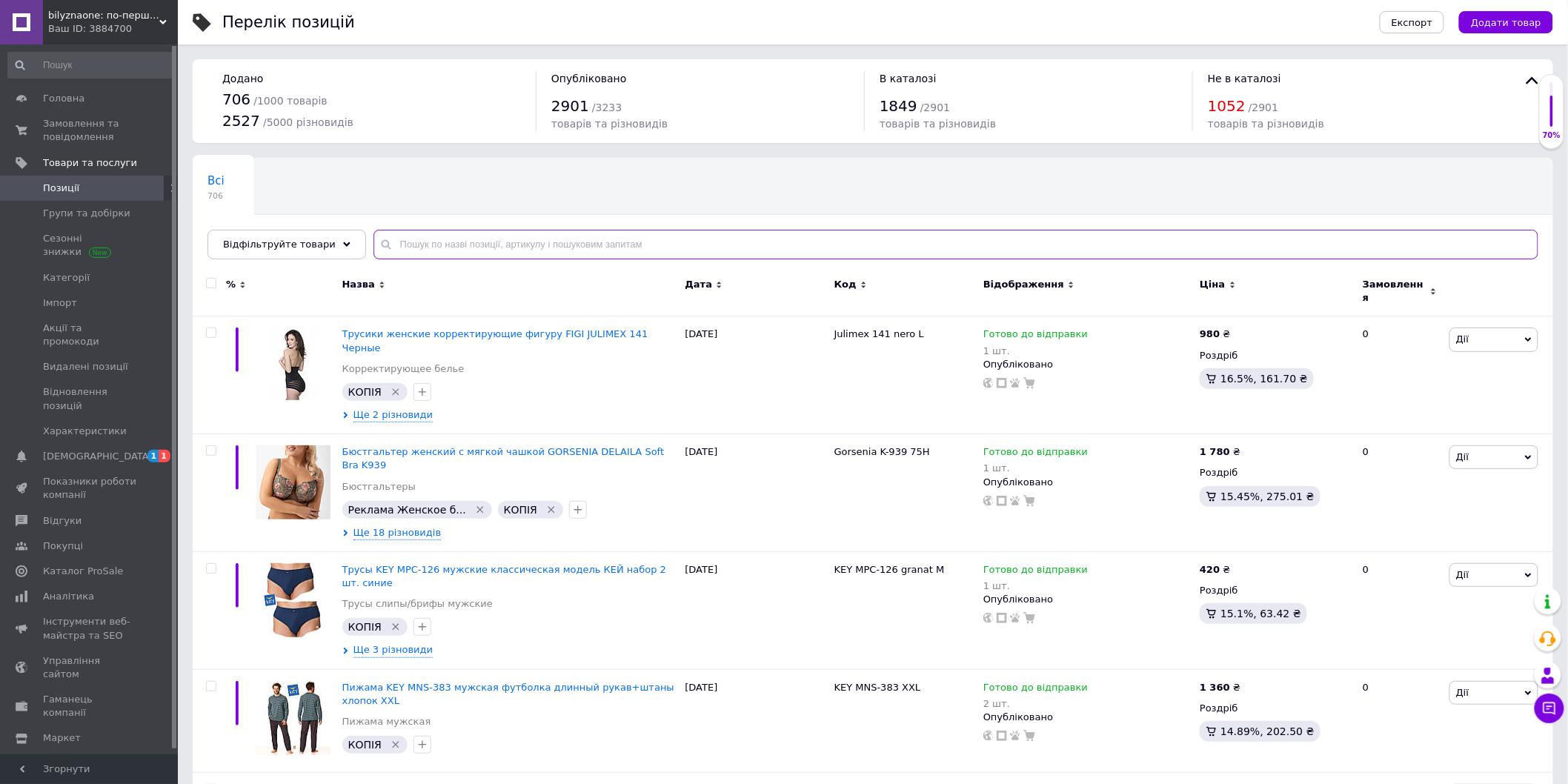
click at [446, 248] on input "text" at bounding box center [956, 245] width 1165 height 30
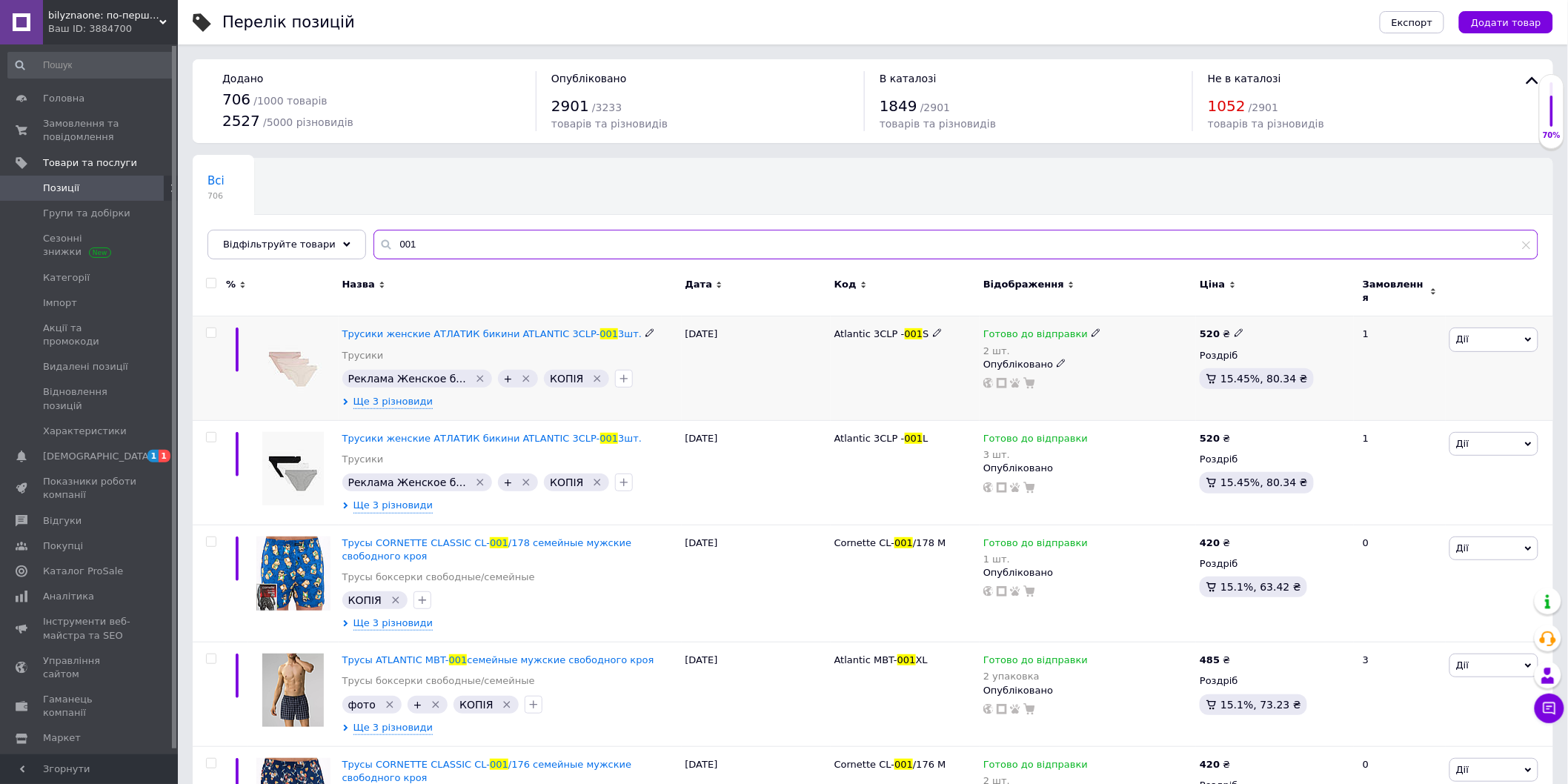
type input "001"
click at [493, 316] on div "Трусики женские АТЛАТИК бикини ATLANTIC 3CLP- 001 3шт. Трусики Реклама Женское …" at bounding box center [510, 368] width 343 height 105
click at [523, 329] on span "Трусики женские АТЛАТИК бикини ATLANTIC 3CLP-" at bounding box center [471, 334] width 258 height 11
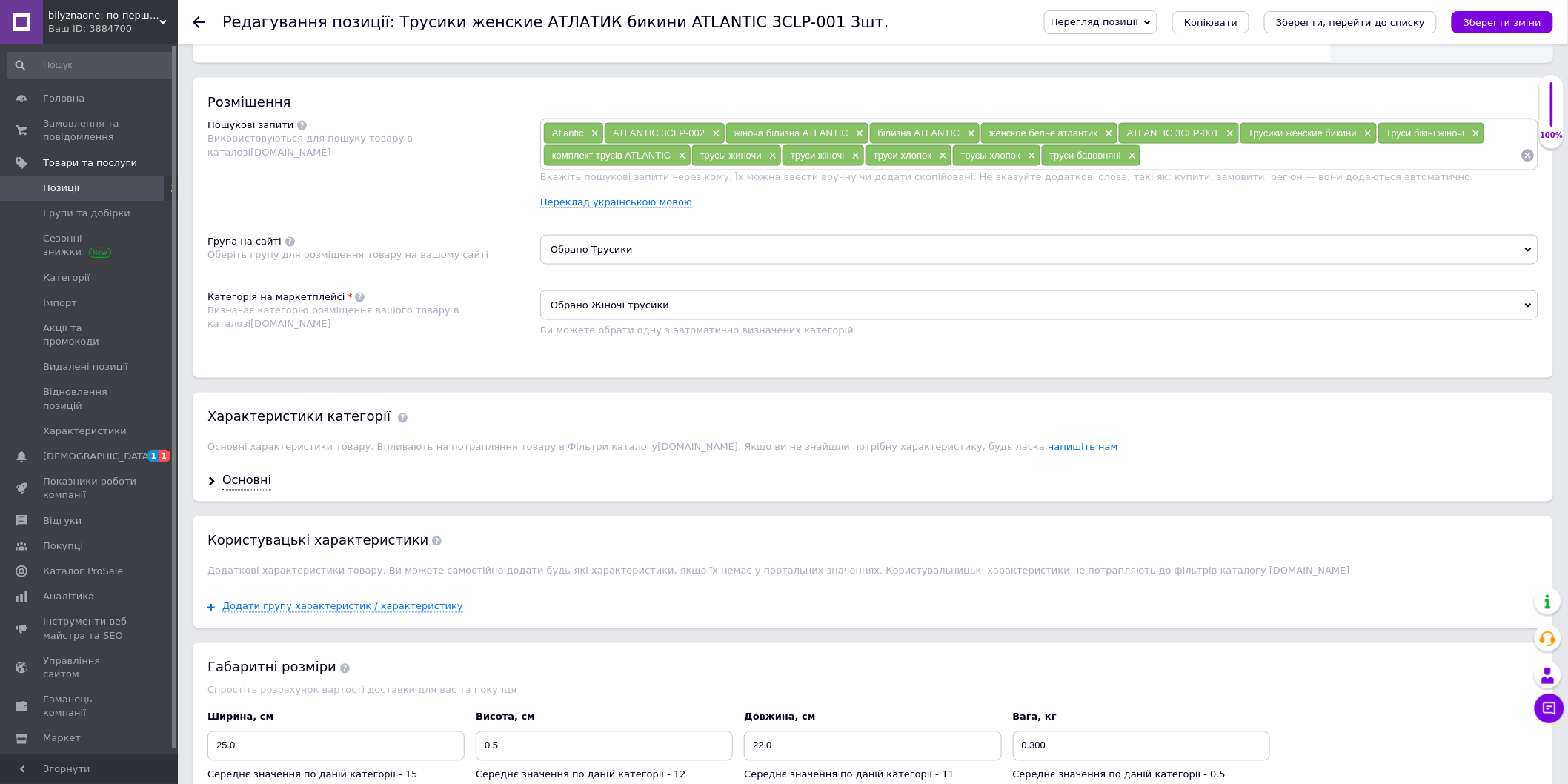
scroll to position [411, 0]
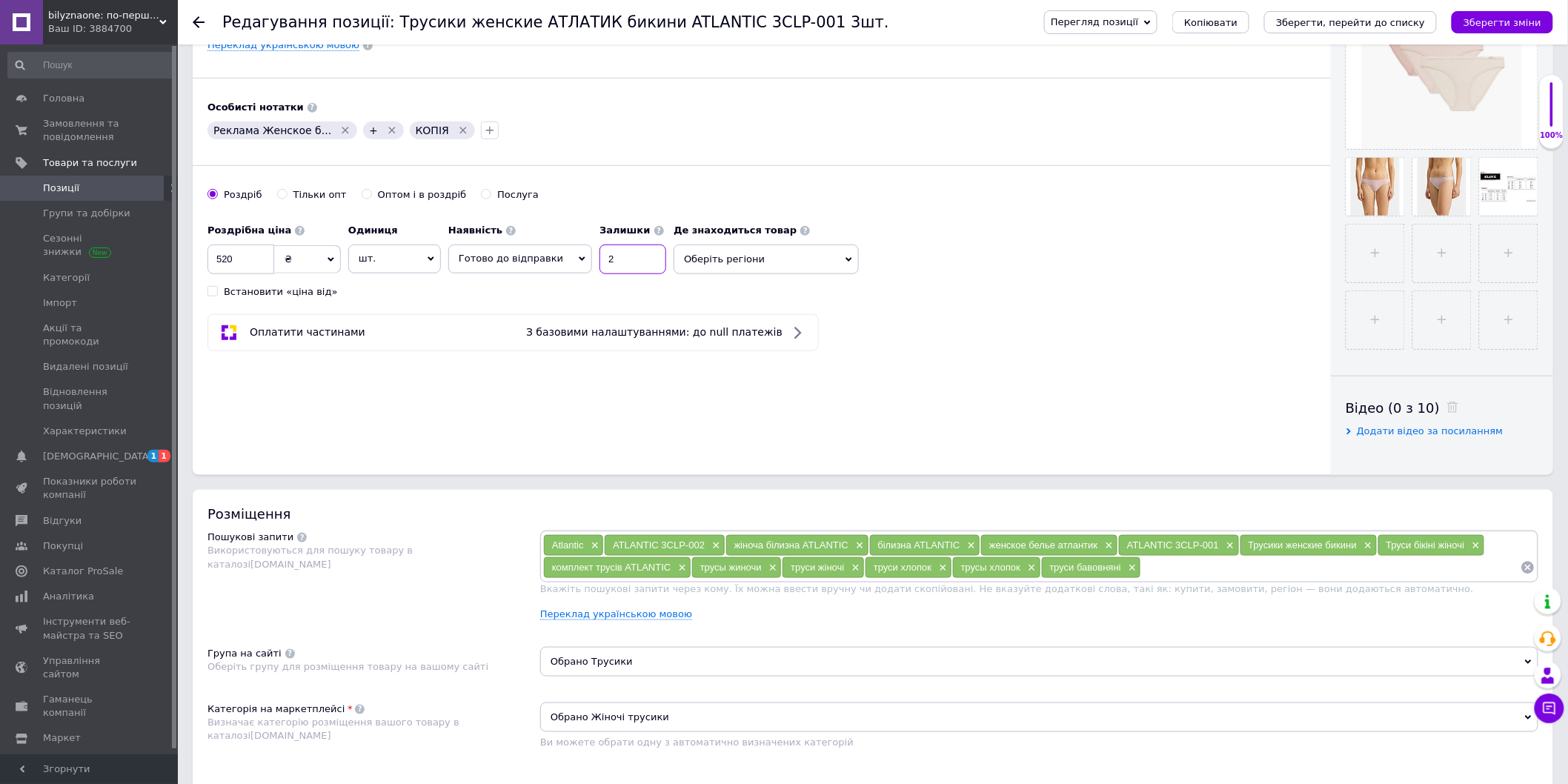
click at [600, 246] on input "2" at bounding box center [633, 260] width 67 height 30
type input "1"
click at [1490, 18] on icon "Зберегти зміни" at bounding box center [1502, 23] width 78 height 11
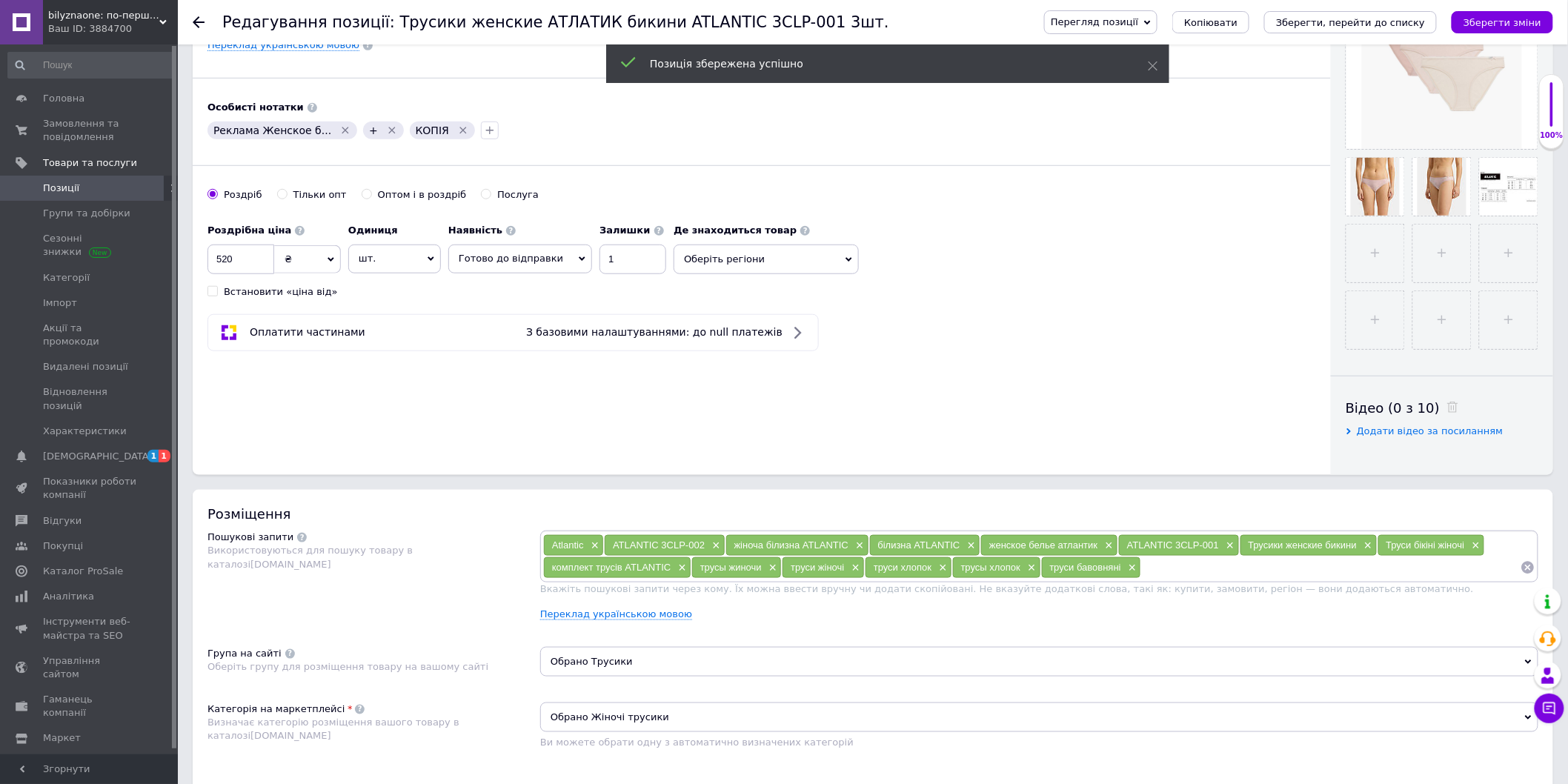
click at [61, 189] on span "Позиції" at bounding box center [61, 188] width 37 height 13
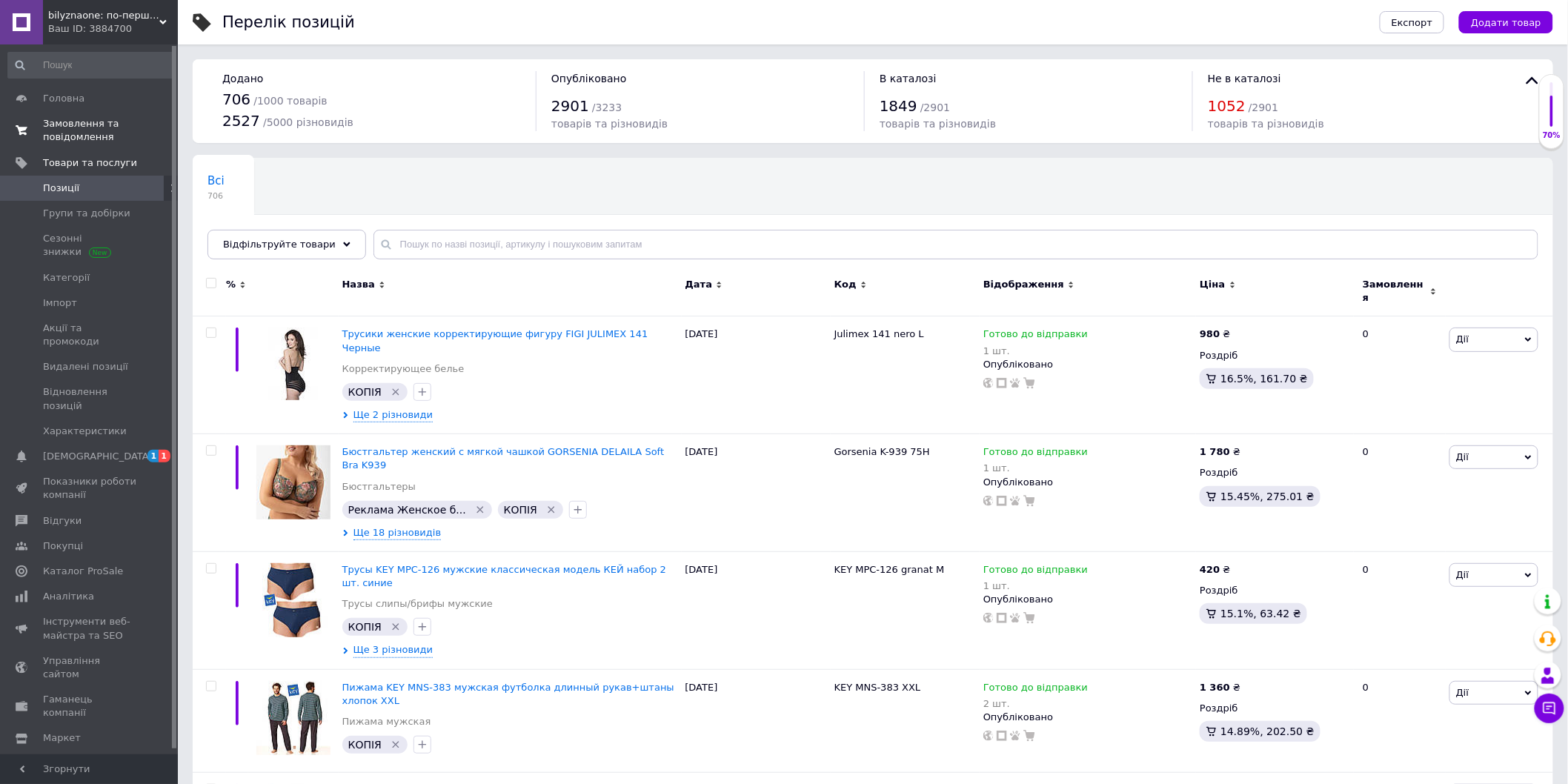
click at [82, 117] on span "Замовлення та повідомлення" at bounding box center [89, 131] width 94 height 26
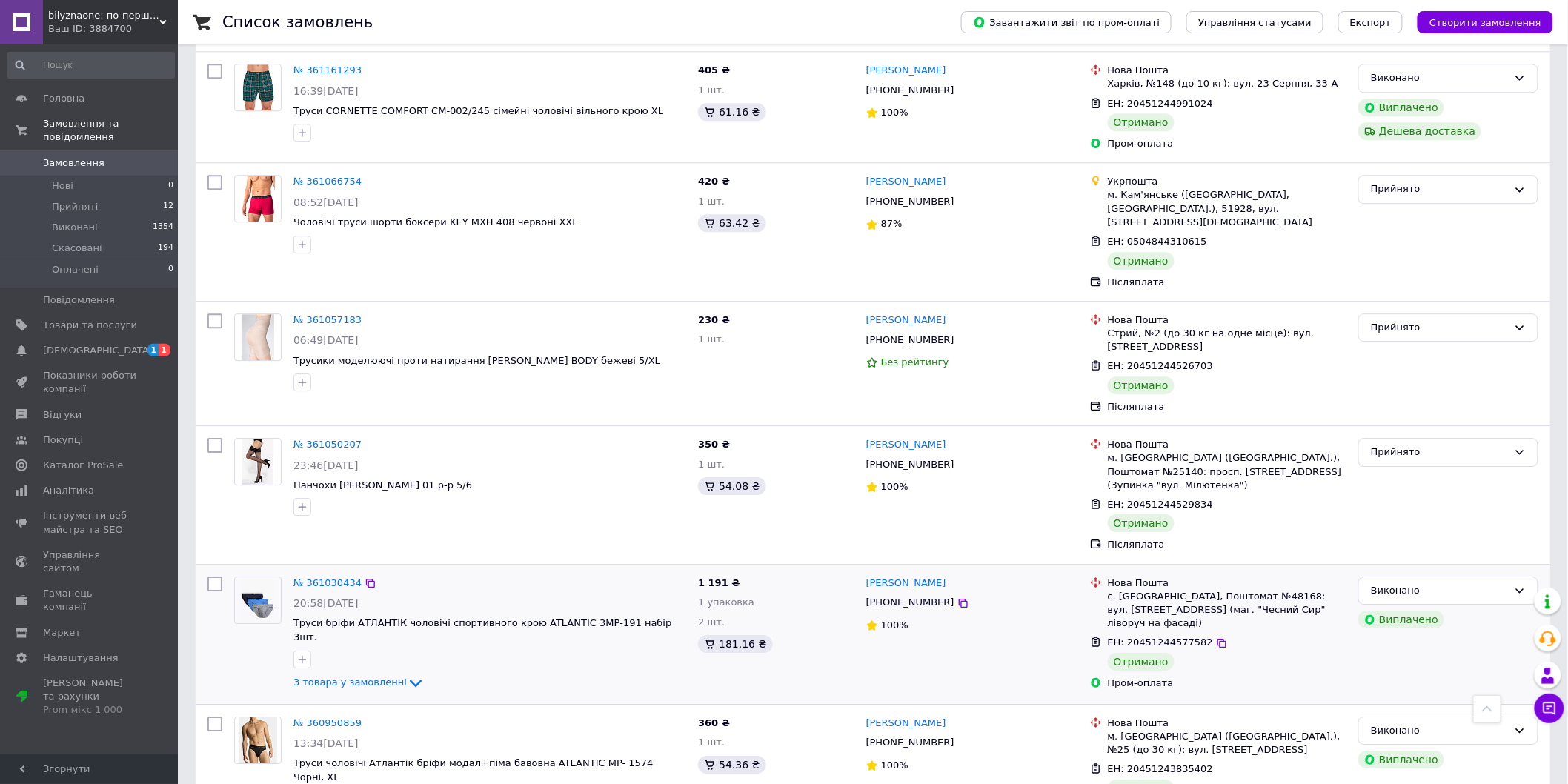
scroll to position [2026, 0]
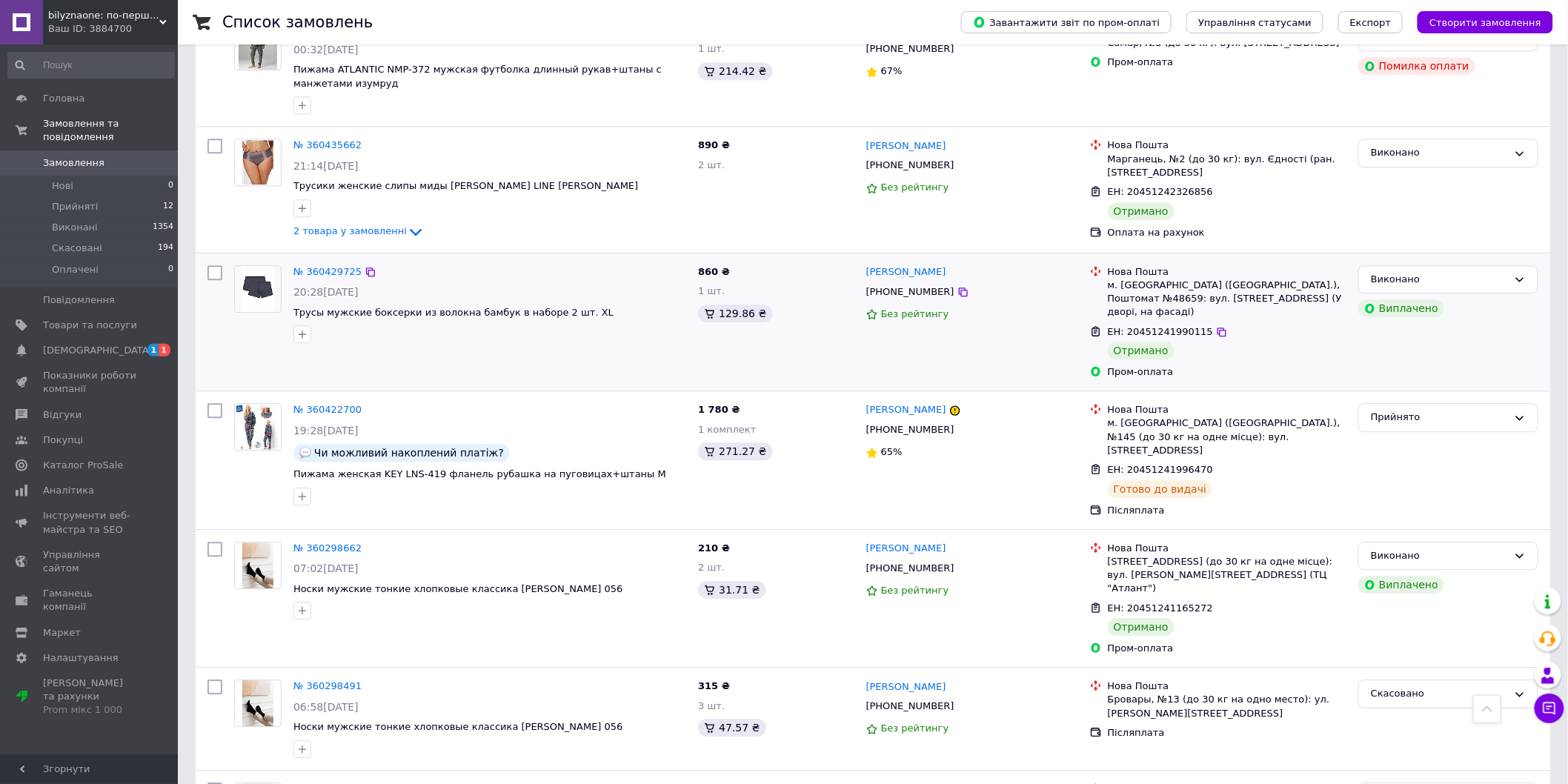
scroll to position [1483, 0]
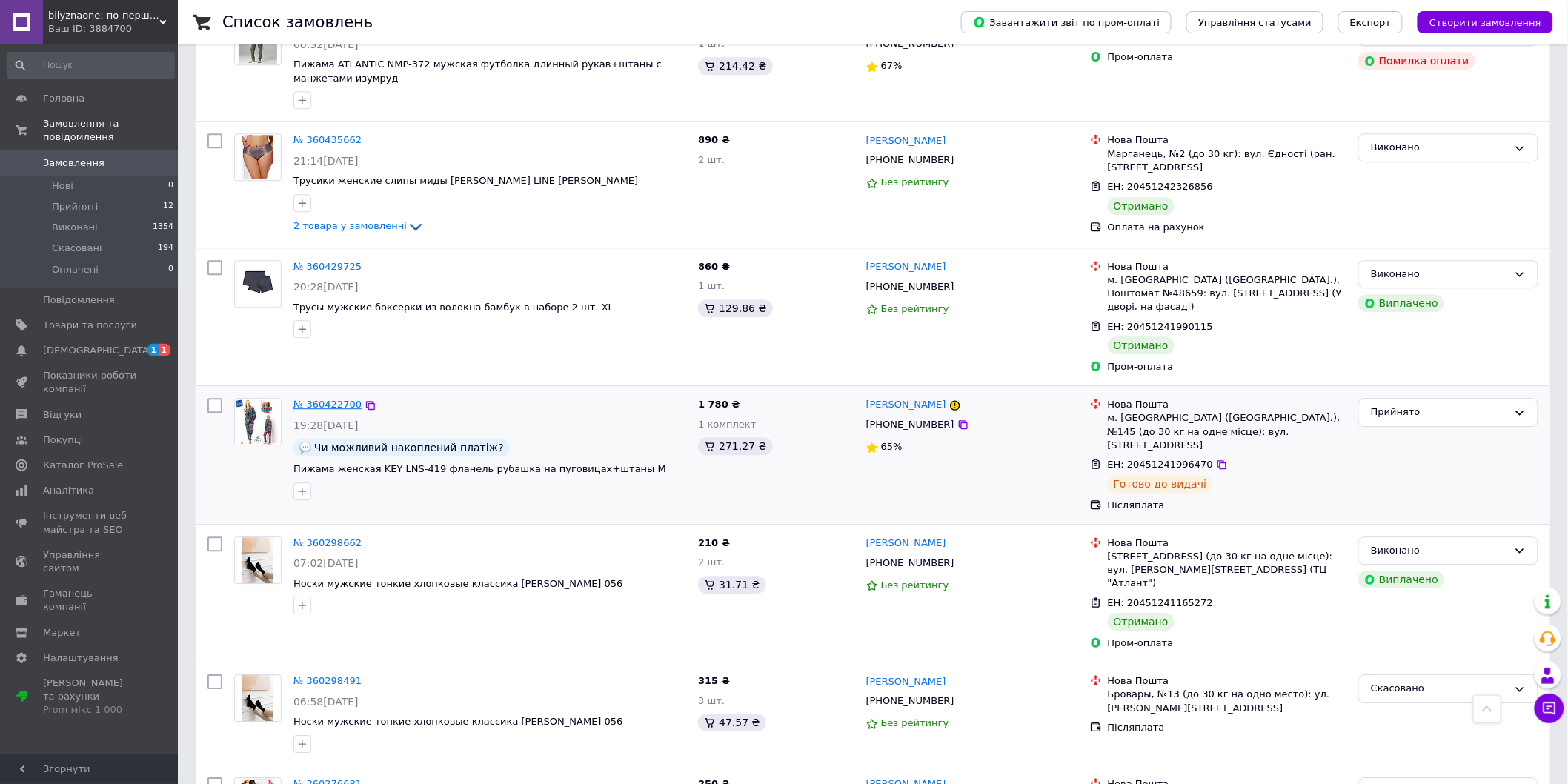
click at [329, 399] on link "№ 360422700" at bounding box center [328, 404] width 68 height 11
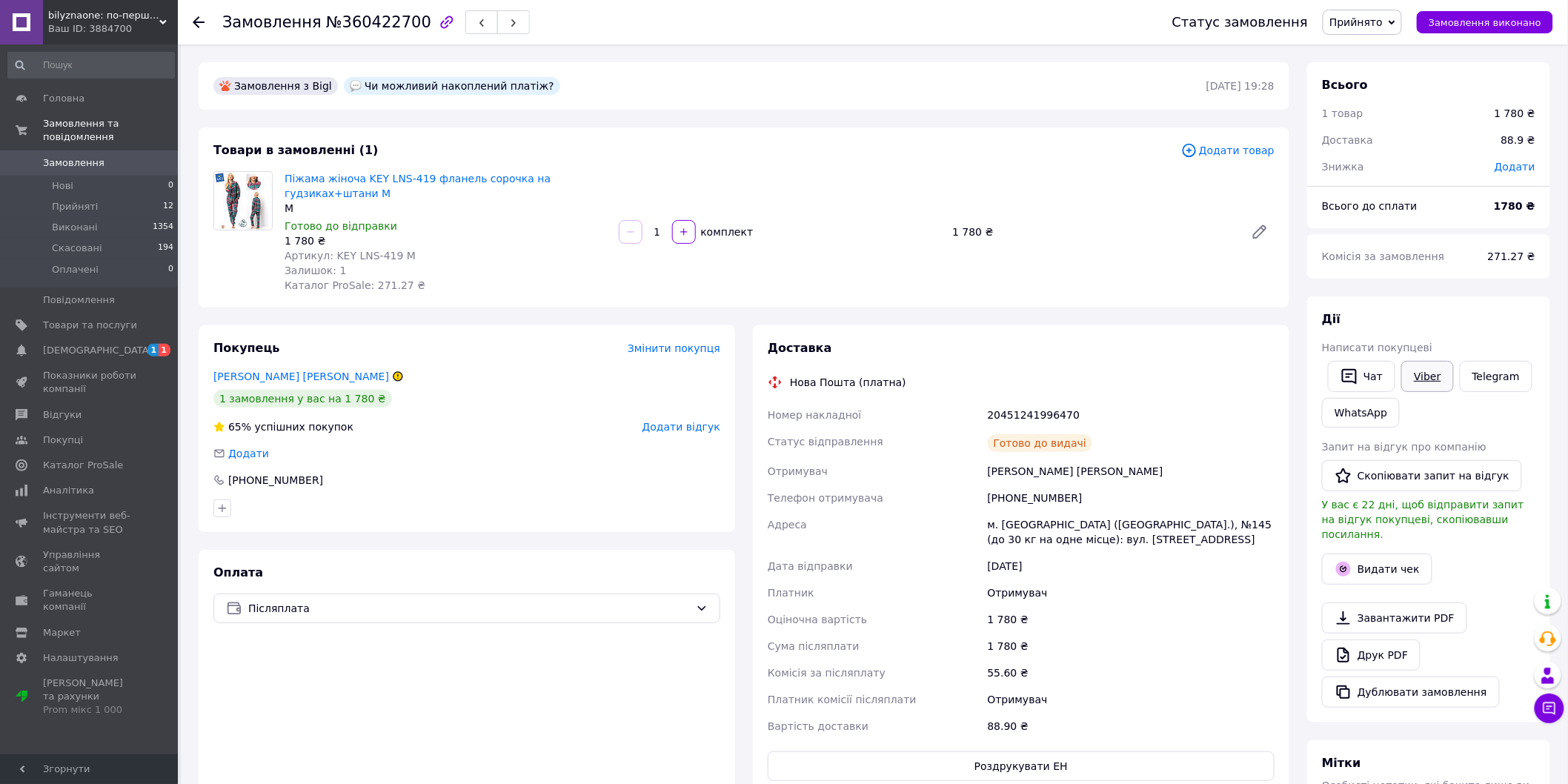
click at [1417, 382] on link "Viber" at bounding box center [1427, 377] width 52 height 31
click at [80, 200] on span "Прийняті" at bounding box center [75, 207] width 46 height 13
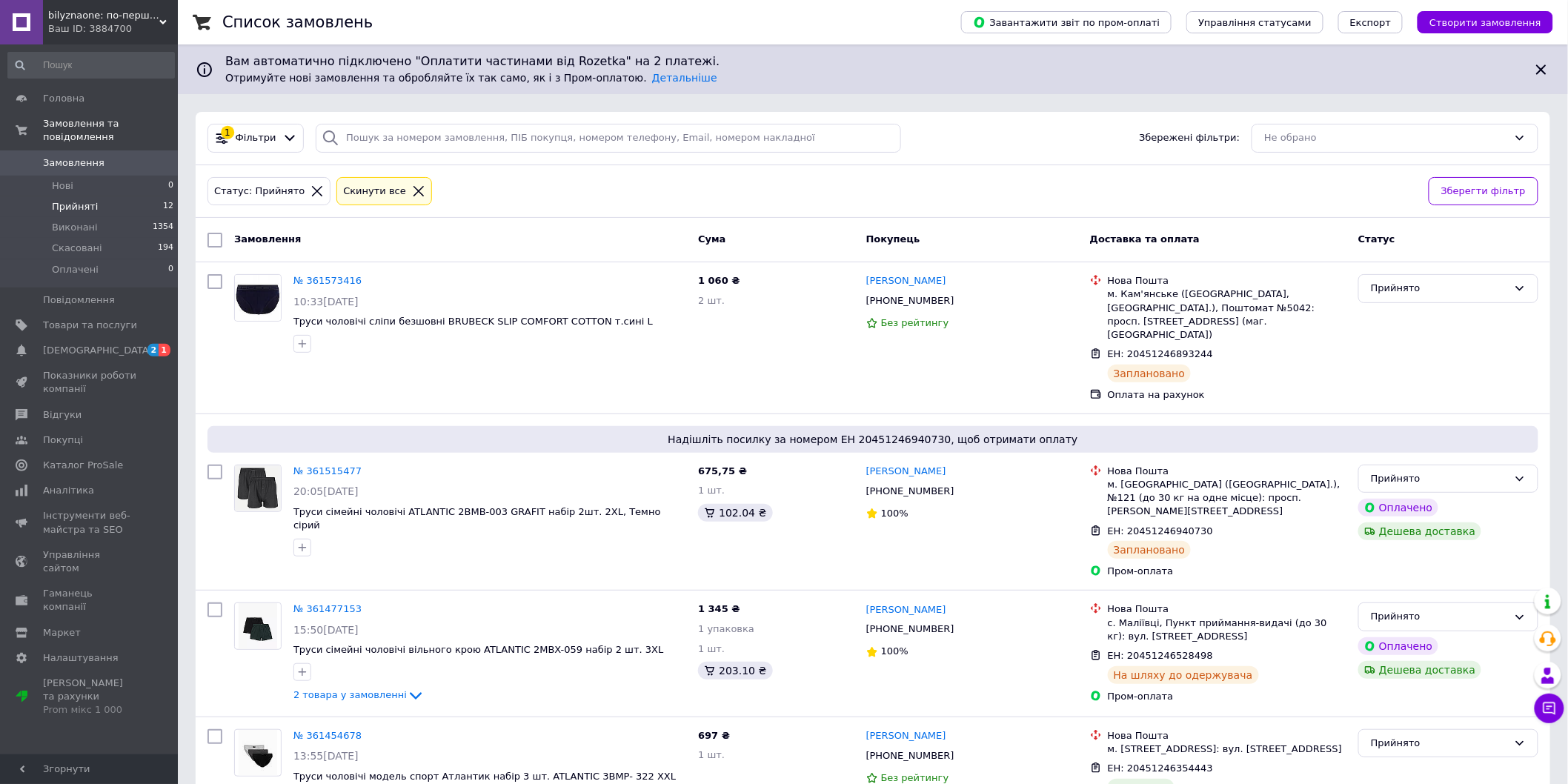
click at [60, 200] on span "Прийняті" at bounding box center [75, 207] width 46 height 13
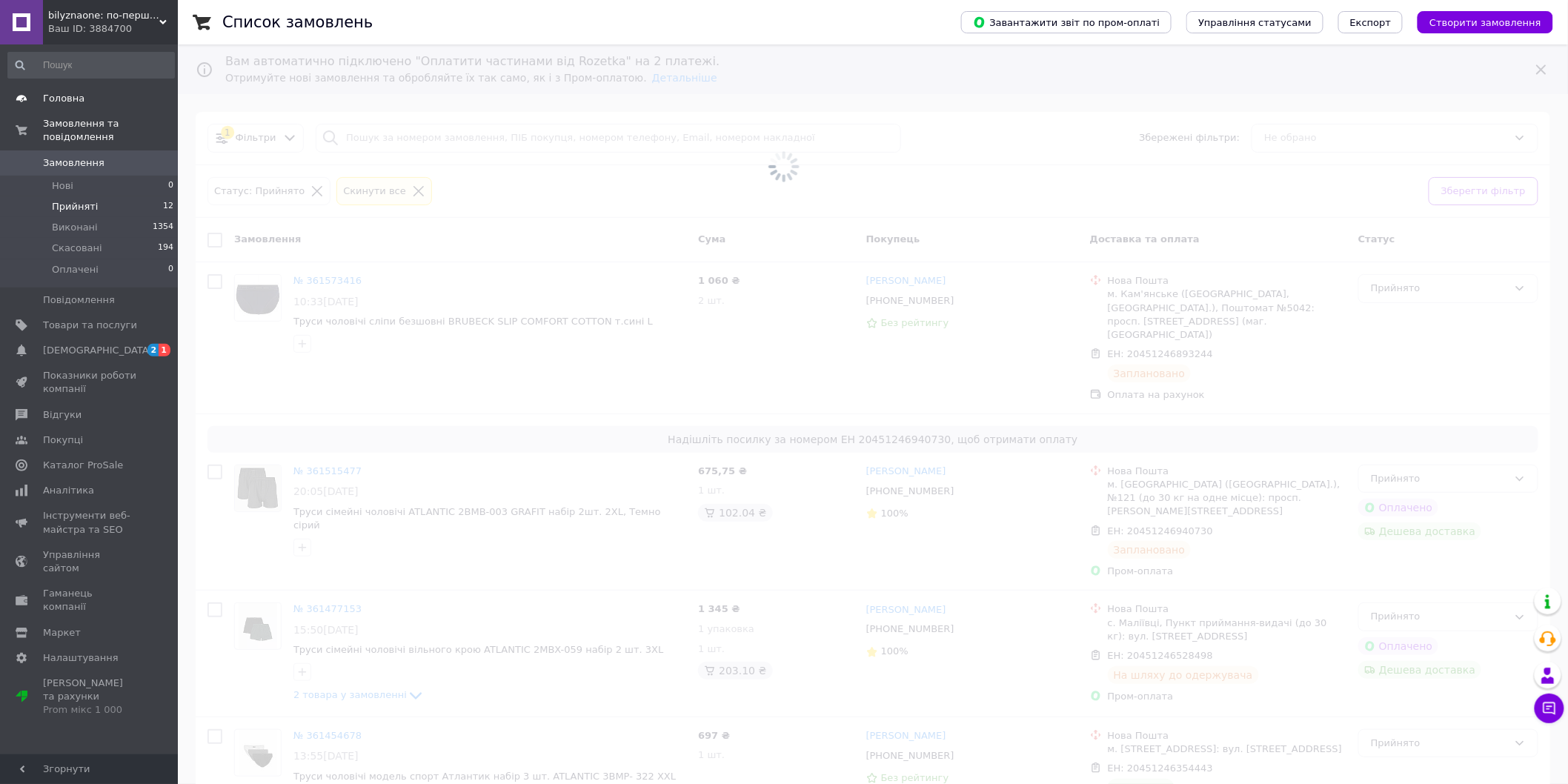
click at [57, 99] on span "Головна" at bounding box center [63, 98] width 41 height 13
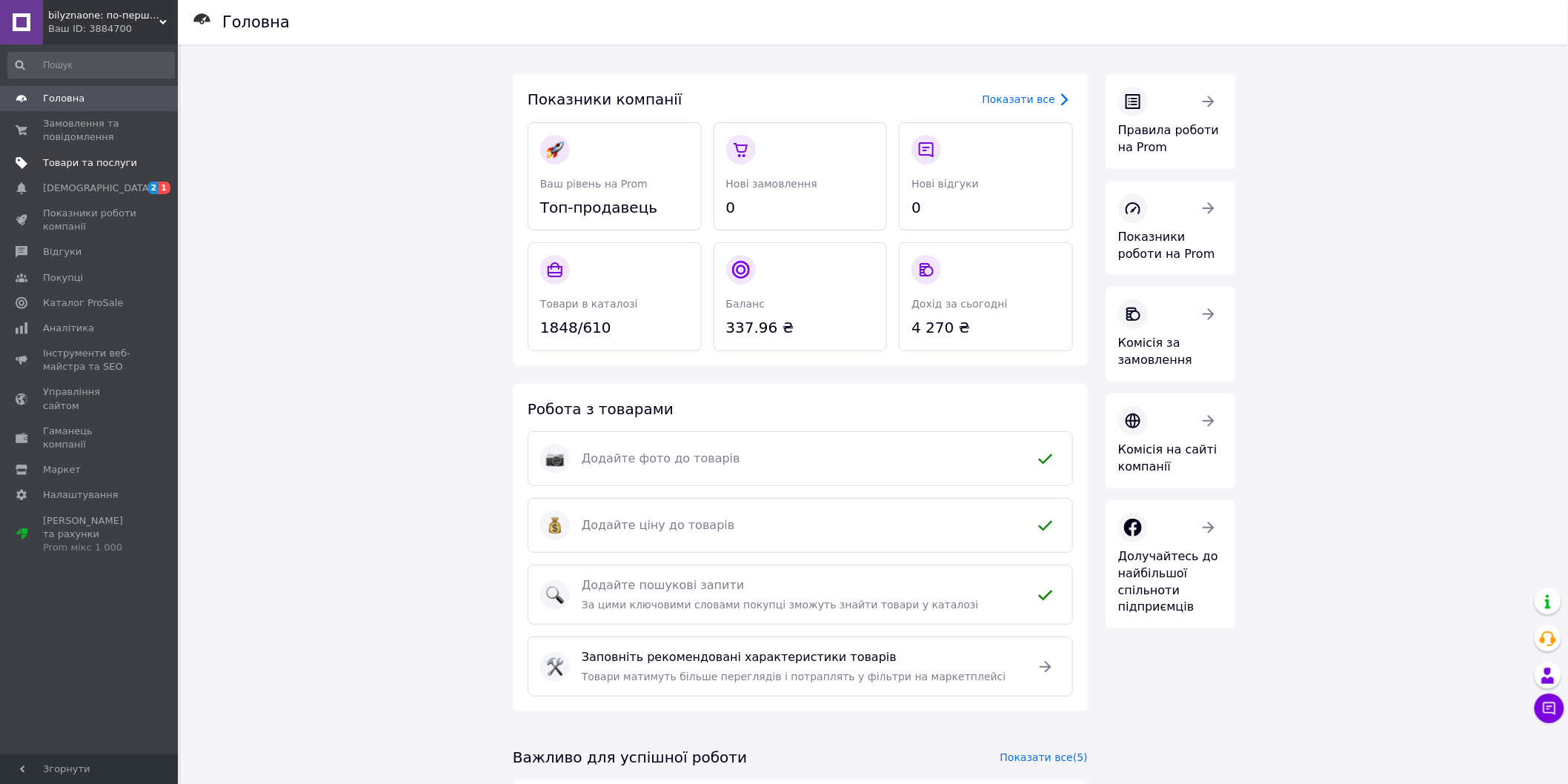
click at [113, 166] on span "Товари та послуги" at bounding box center [89, 162] width 94 height 13
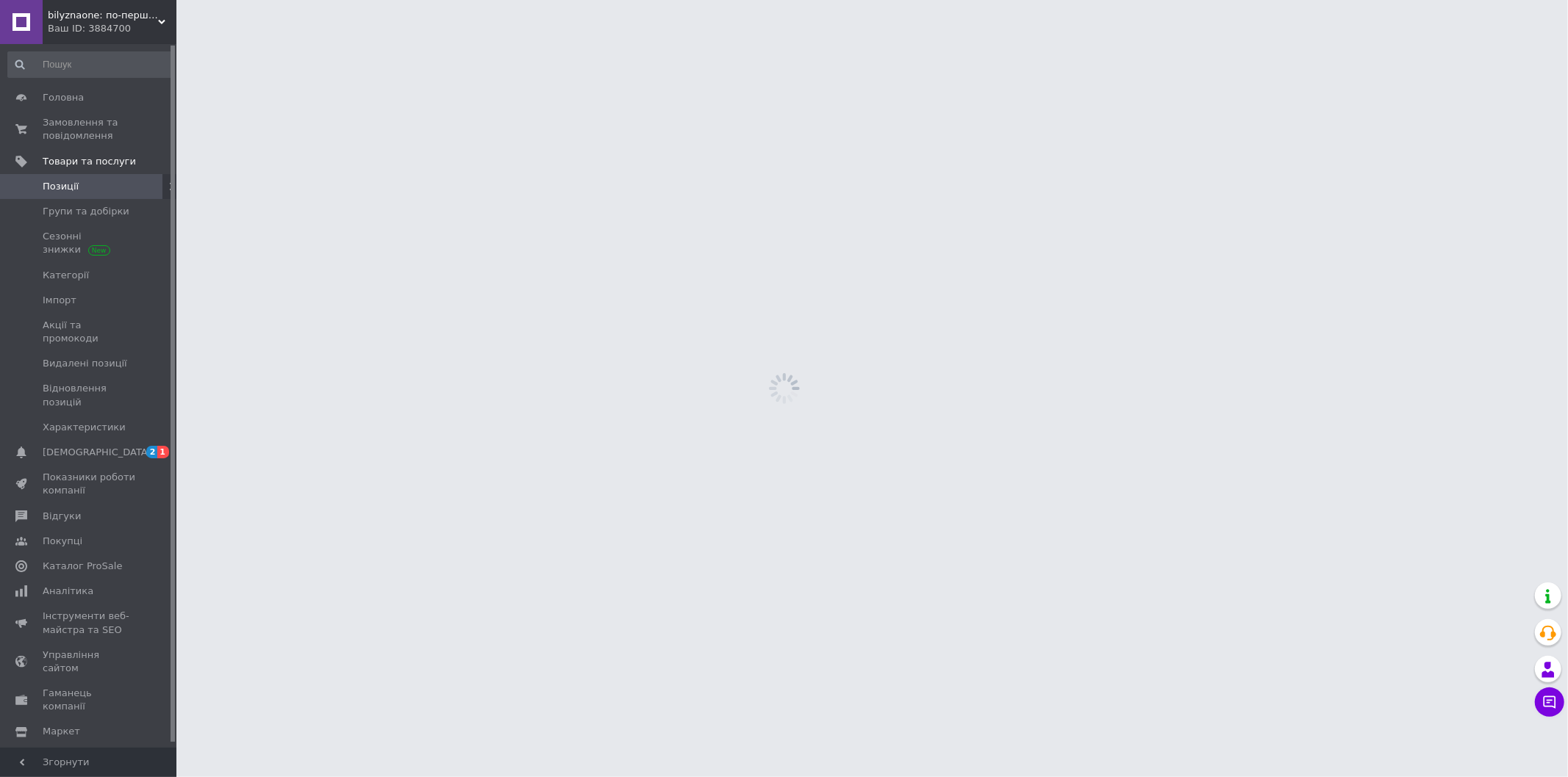
click at [79, 194] on link "Позиції" at bounding box center [90, 186] width 181 height 25
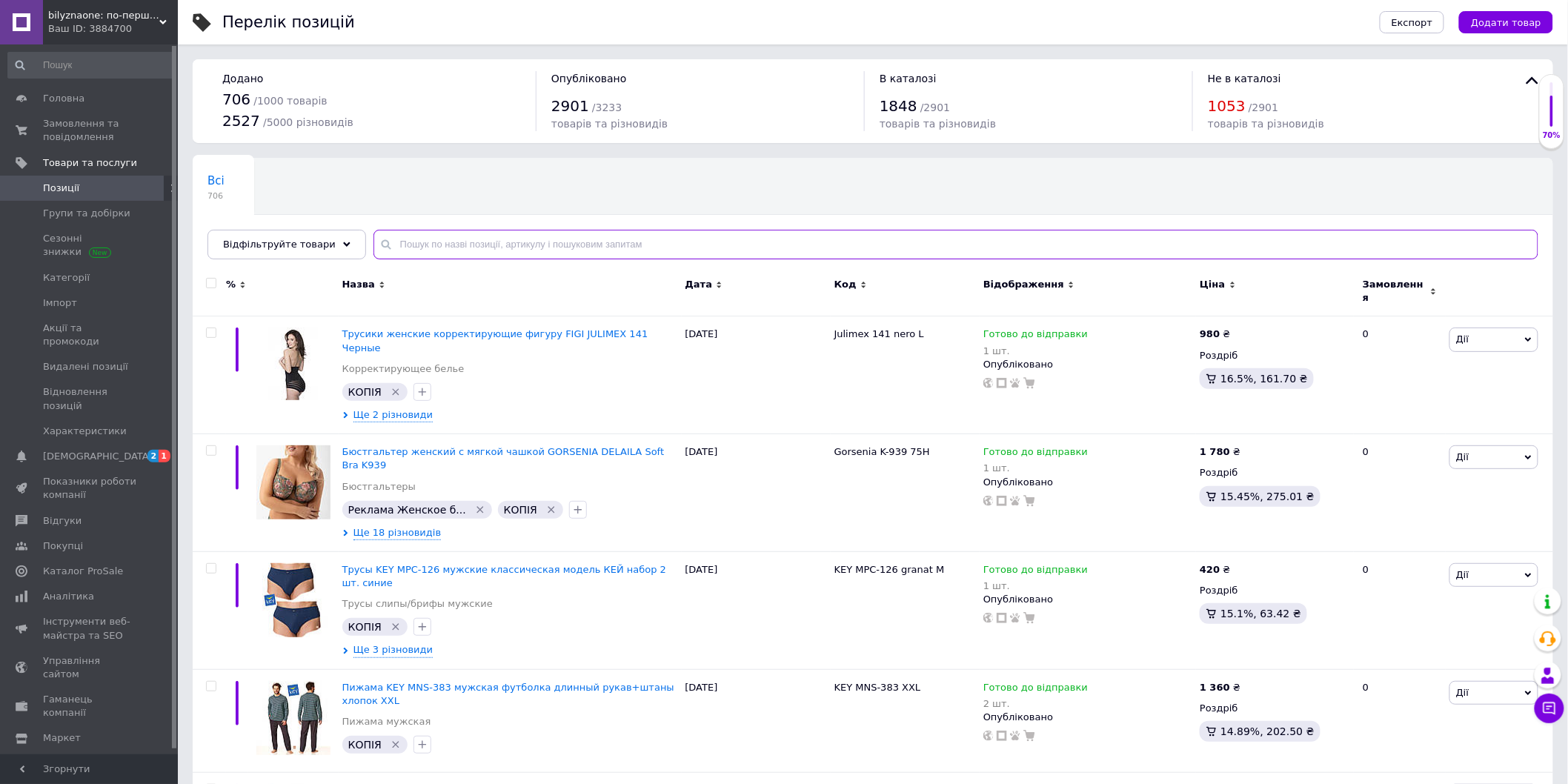
click at [452, 245] on input "text" at bounding box center [956, 245] width 1165 height 30
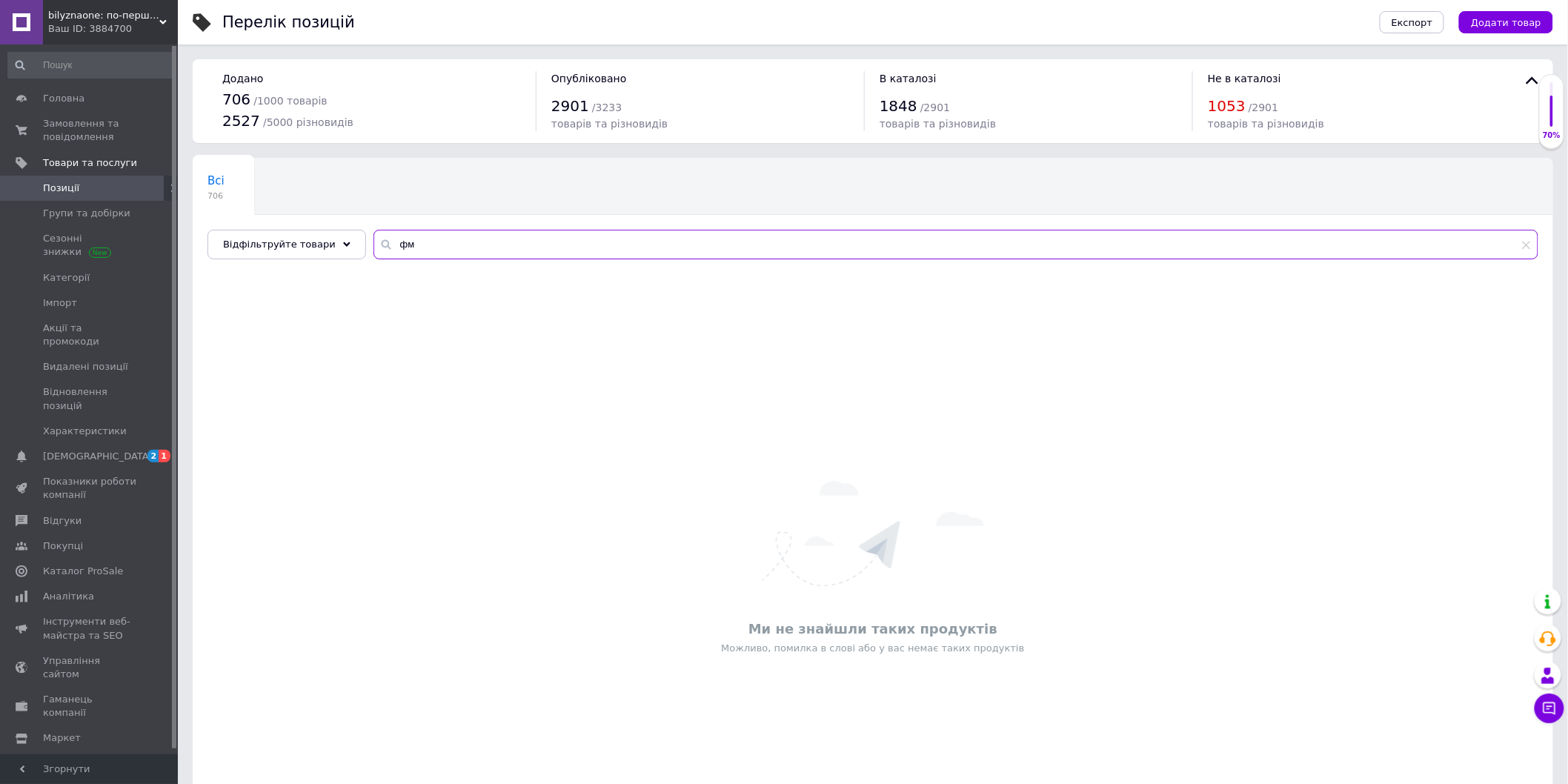
type input "ф"
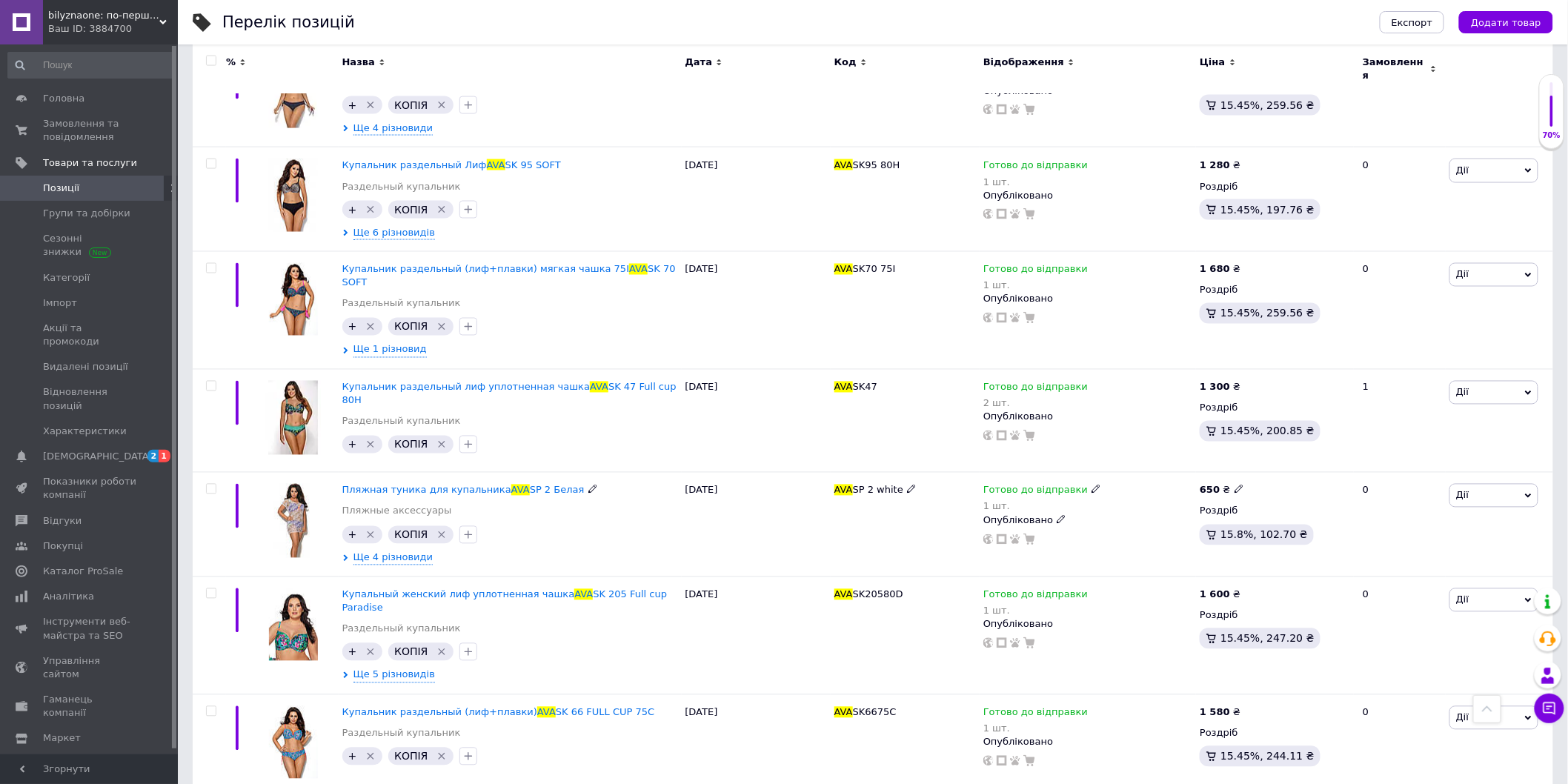
scroll to position [1235, 0]
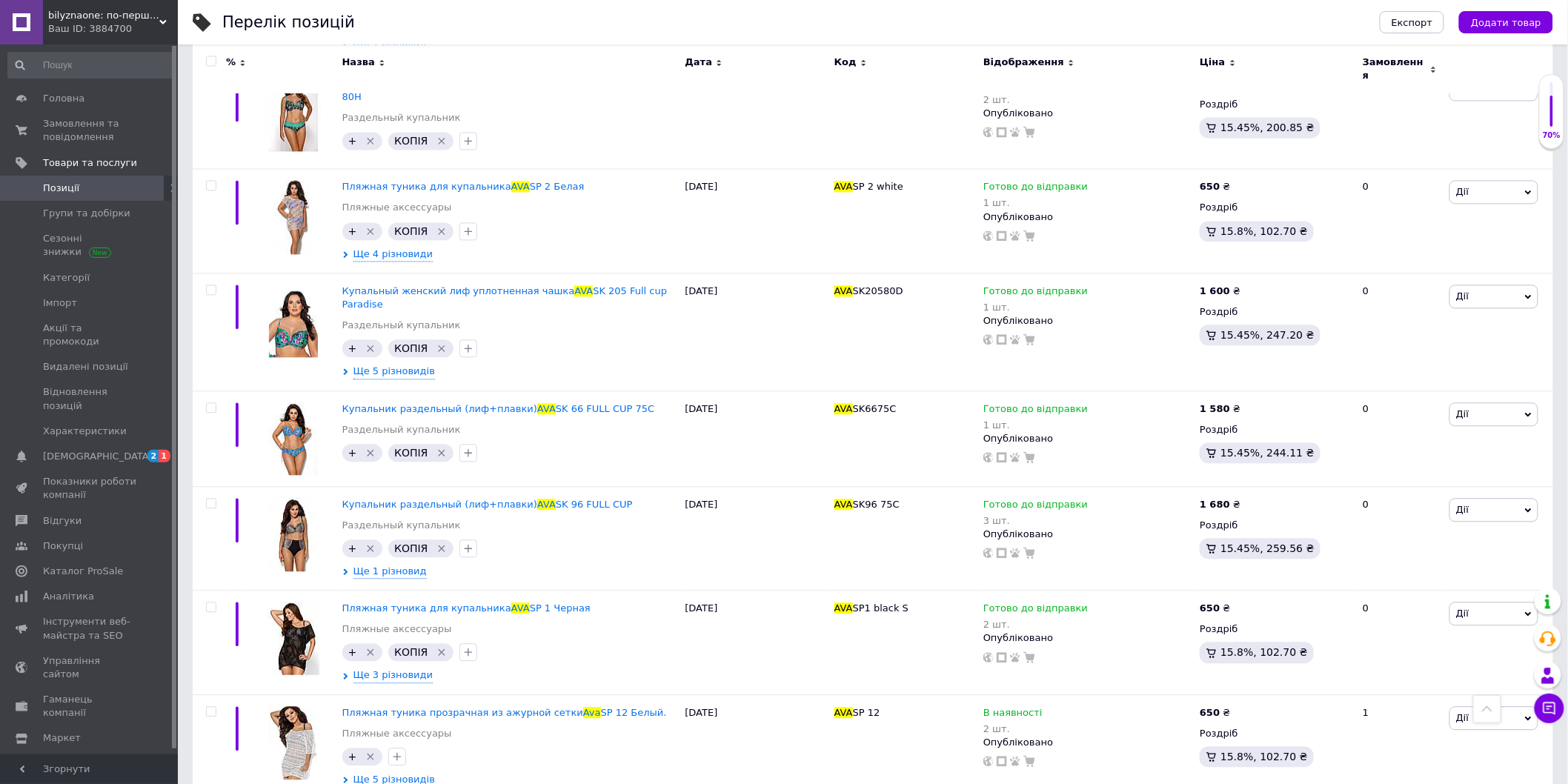
type input "ava"
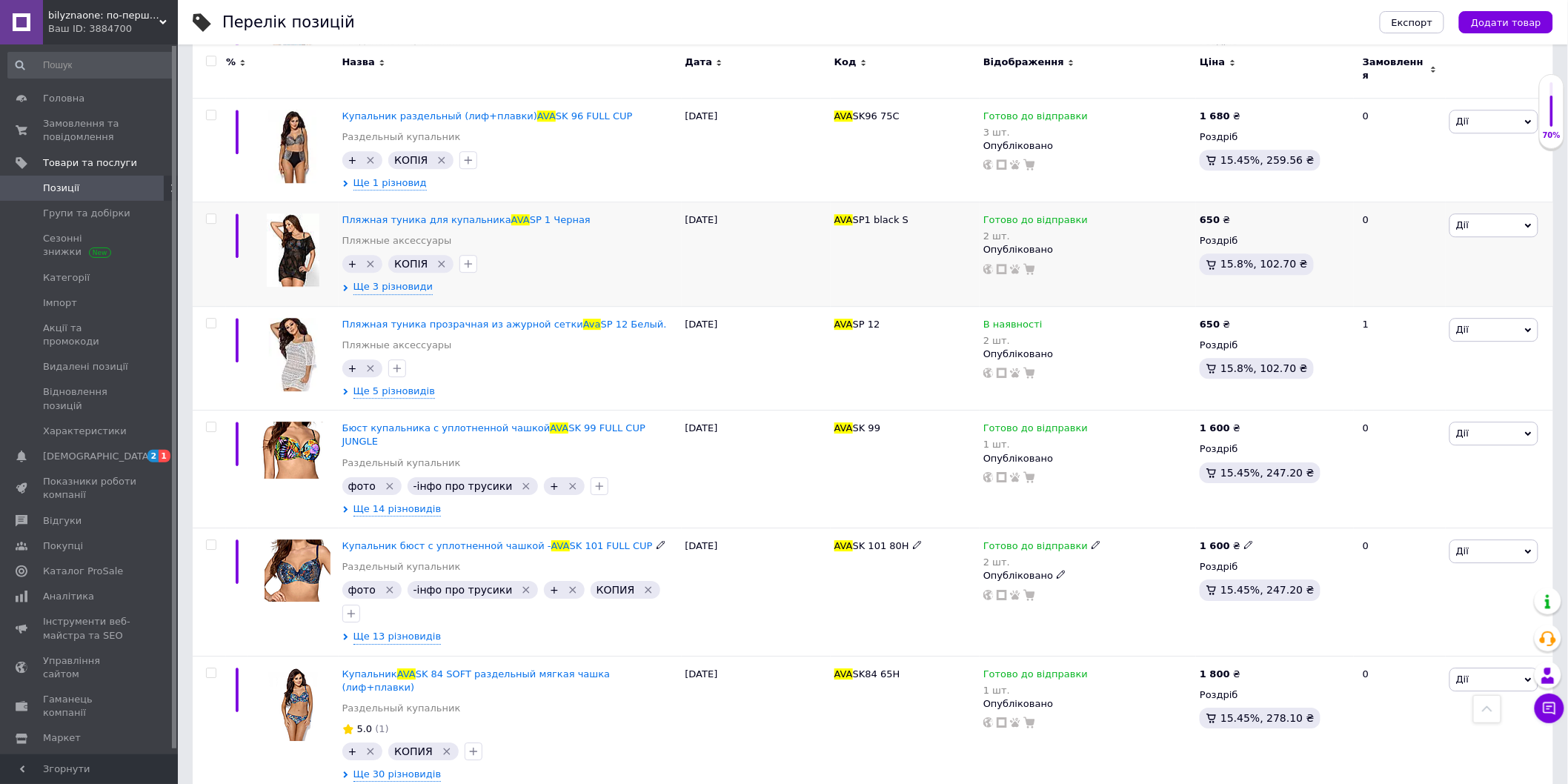
scroll to position [1681, 0]
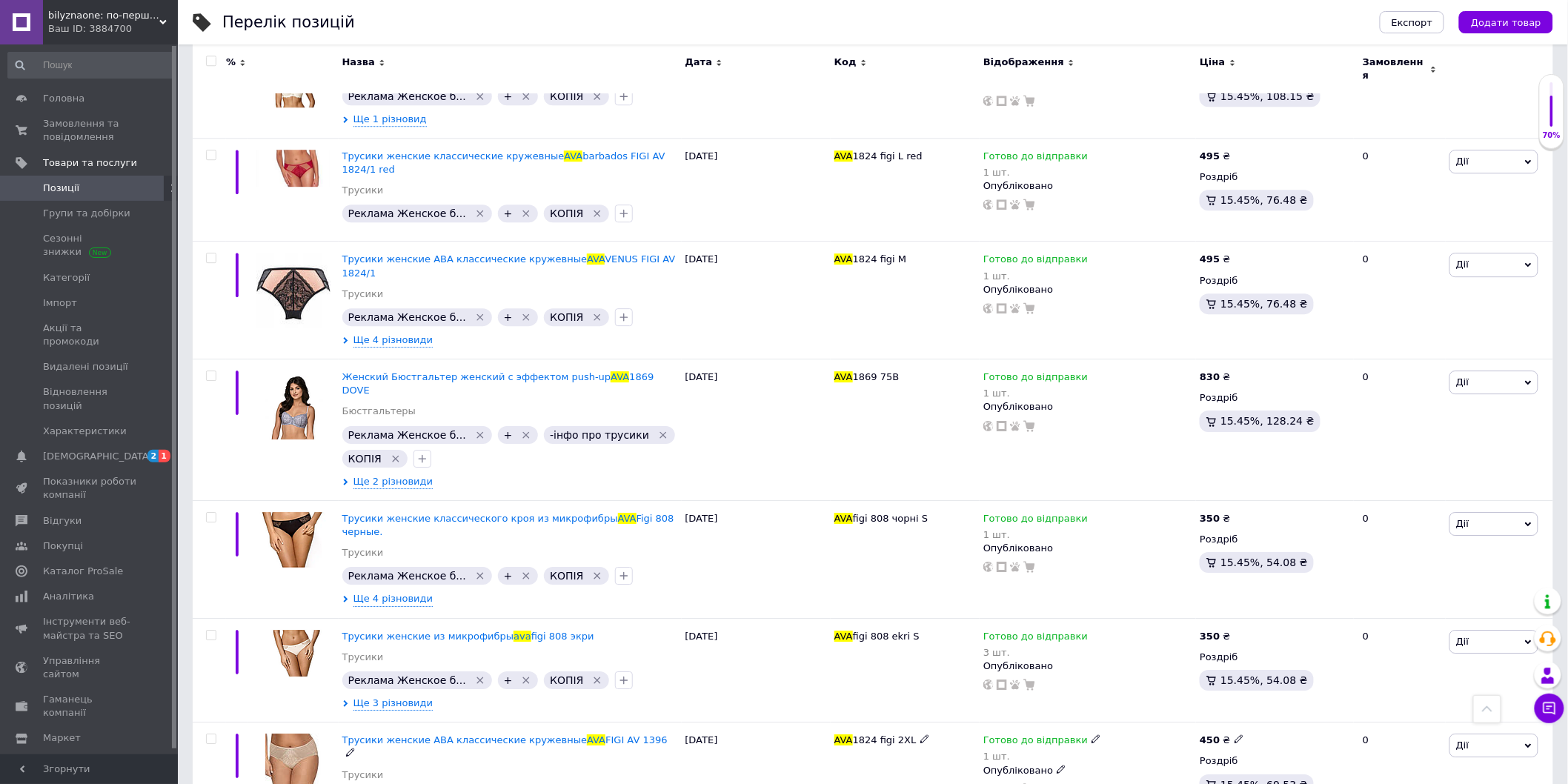
scroll to position [1950, 0]
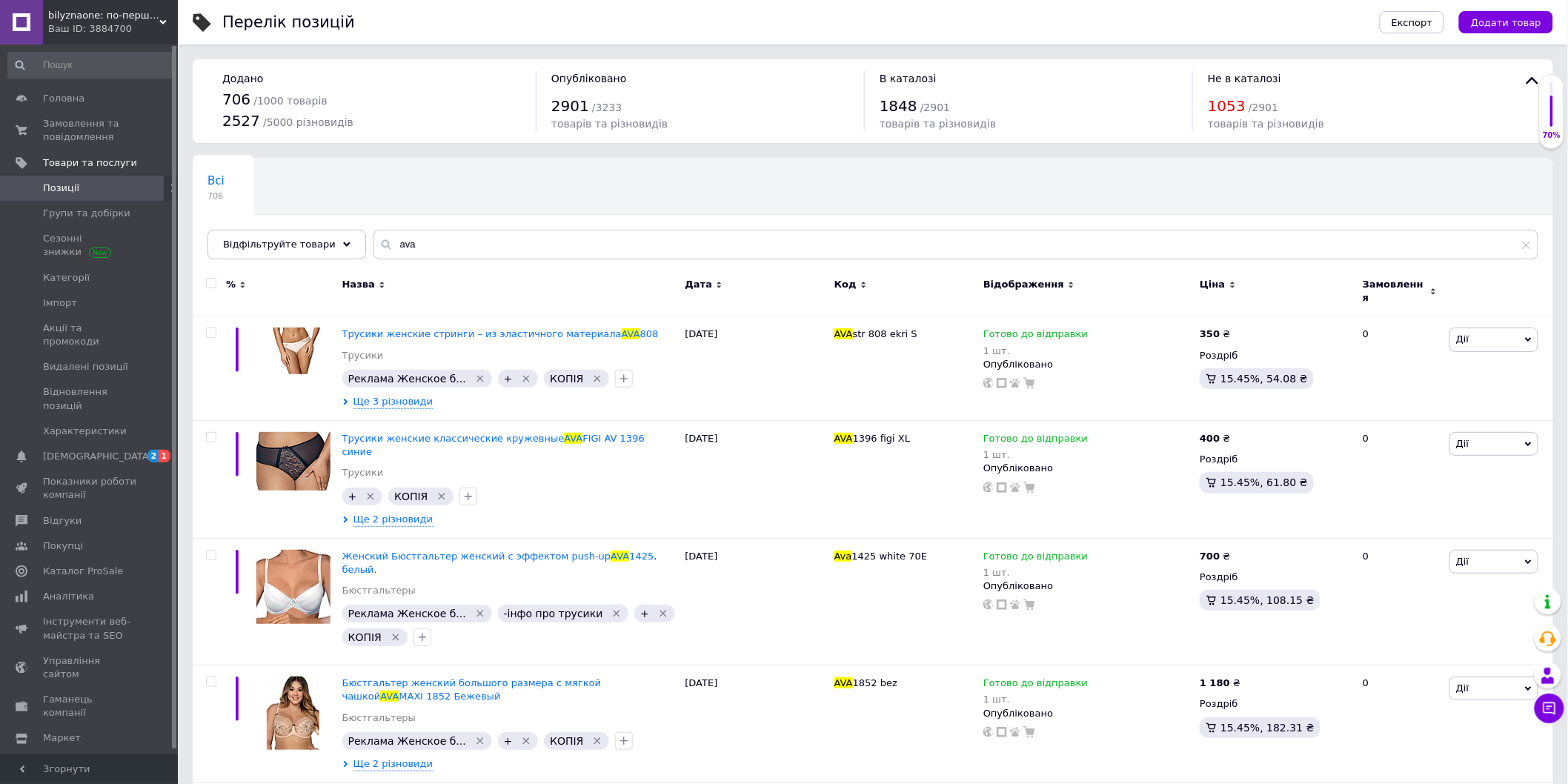
click at [68, 193] on span "Позиції" at bounding box center [61, 188] width 37 height 13
click at [50, 190] on span "Позиції" at bounding box center [61, 188] width 37 height 13
drag, startPoint x: 431, startPoint y: 249, endPoint x: 367, endPoint y: 243, distance: 64.3
click at [374, 243] on div "ava" at bounding box center [956, 245] width 1165 height 30
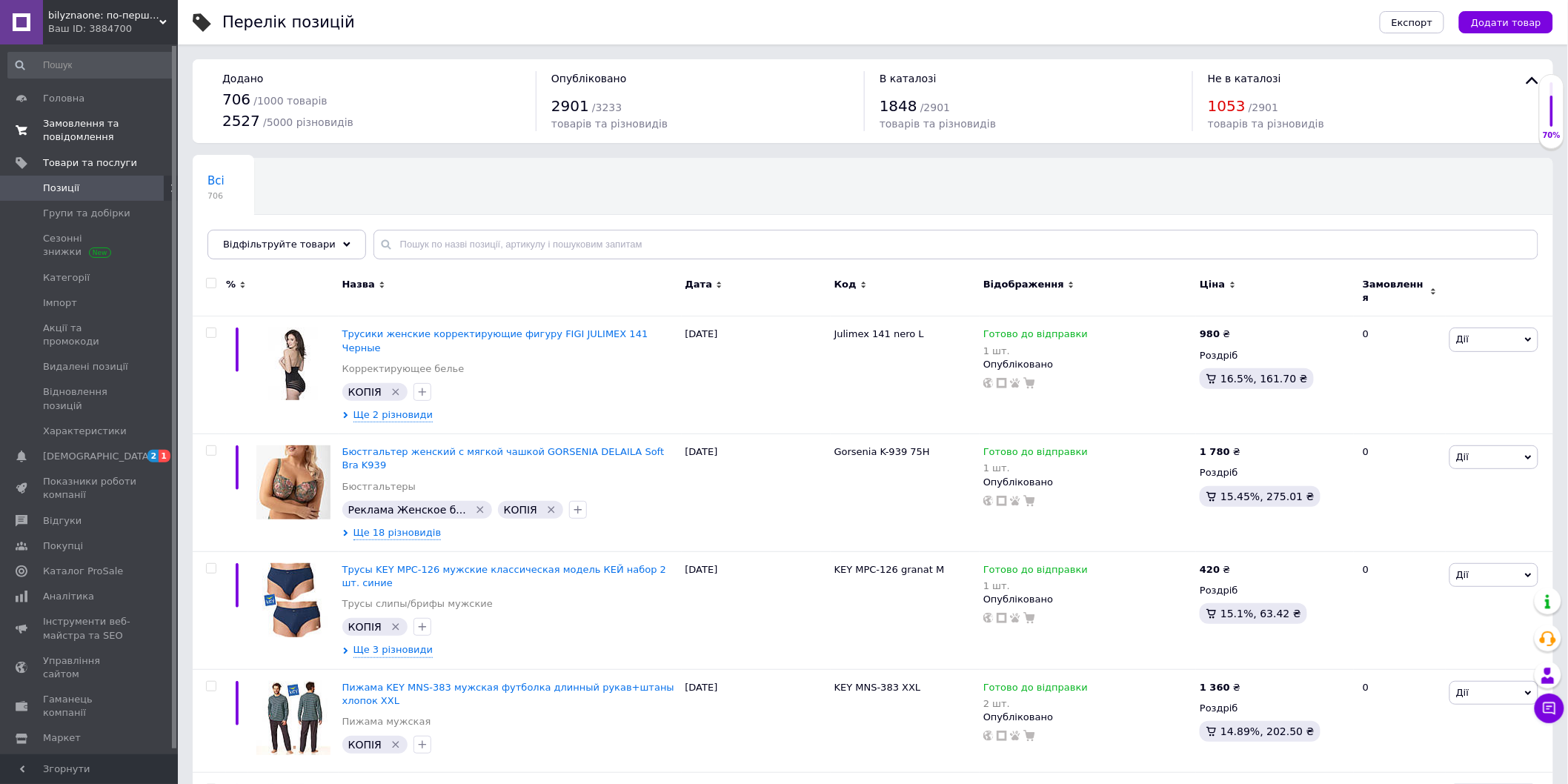
click at [56, 138] on span "Замовлення та повідомлення" at bounding box center [89, 131] width 94 height 26
